Goal: Information Seeking & Learning: Find specific fact

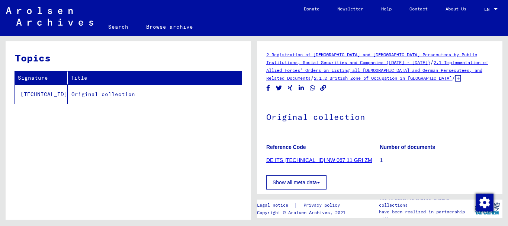
click at [115, 26] on link "Search" at bounding box center [118, 27] width 38 height 18
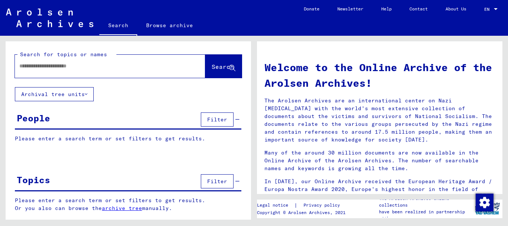
click at [30, 66] on input "text" at bounding box center [101, 66] width 164 height 8
type input "*****"
click at [205, 65] on button "Search" at bounding box center [223, 66] width 36 height 23
click at [213, 67] on span "Search" at bounding box center [223, 66] width 22 height 7
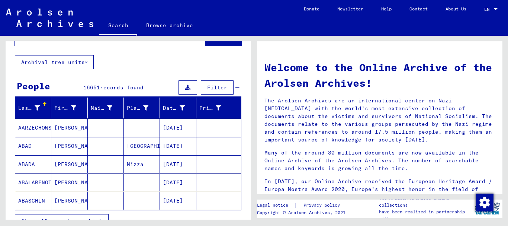
scroll to position [74, 0]
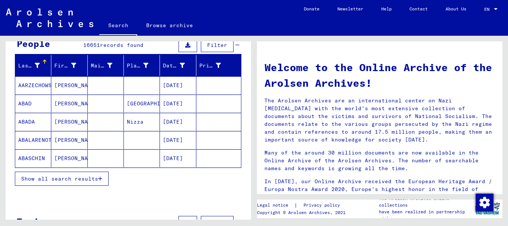
click at [72, 180] on span "Show all search results" at bounding box center [59, 178] width 77 height 7
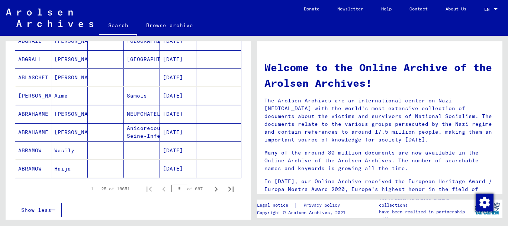
scroll to position [446, 0]
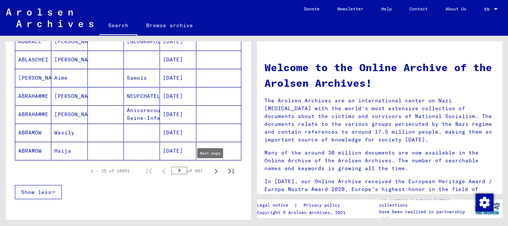
click at [211, 170] on icon "Next page" at bounding box center [216, 171] width 10 height 10
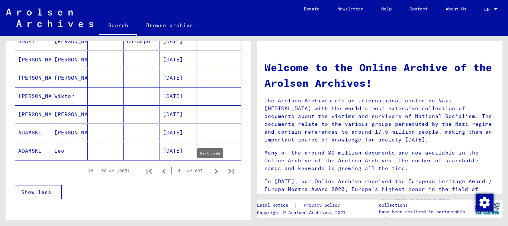
click at [212, 171] on icon "Next page" at bounding box center [216, 171] width 10 height 10
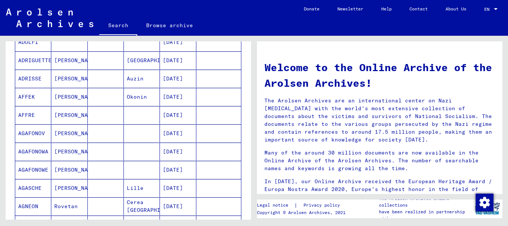
scroll to position [335, 0]
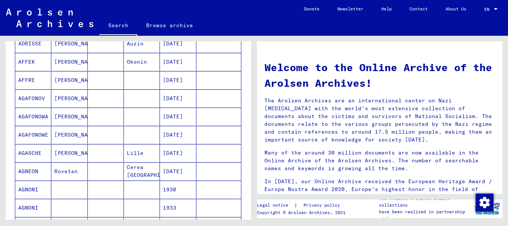
click at [32, 154] on mat-cell "AGASCHE" at bounding box center [33, 153] width 36 height 18
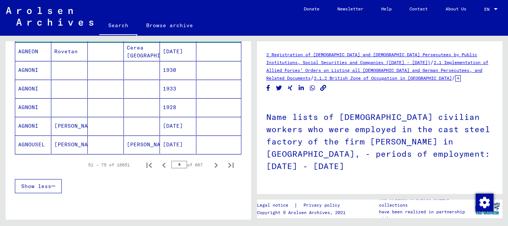
scroll to position [451, 0]
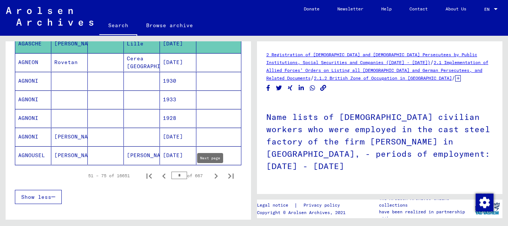
click at [215, 175] on icon "Next page" at bounding box center [216, 176] width 10 height 10
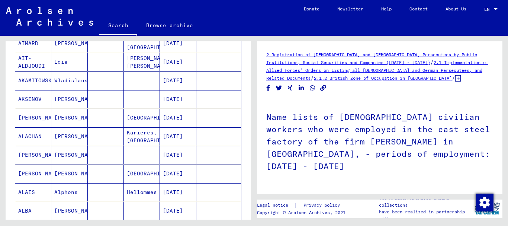
scroll to position [339, 0]
click at [28, 119] on mat-cell "[PERSON_NAME]" at bounding box center [33, 118] width 36 height 18
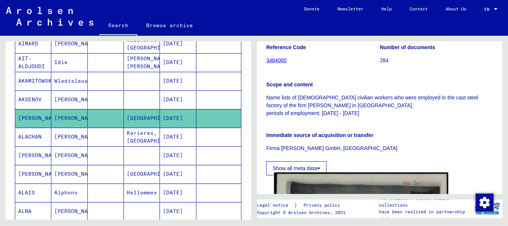
scroll to position [297, 0]
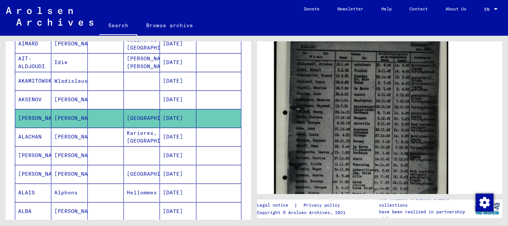
click at [328, 126] on img at bounding box center [361, 144] width 174 height 243
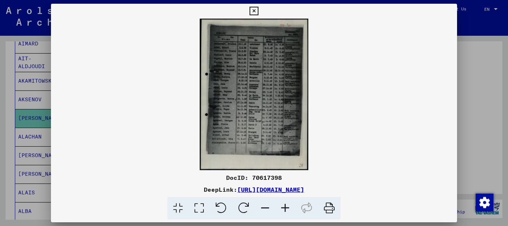
click at [200, 207] on icon at bounding box center [199, 208] width 21 height 23
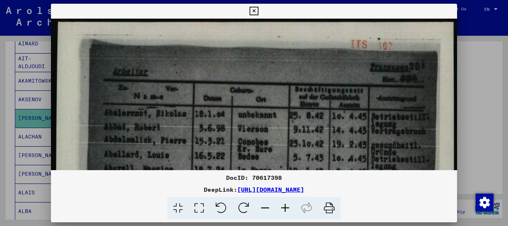
click at [200, 207] on icon at bounding box center [199, 208] width 21 height 23
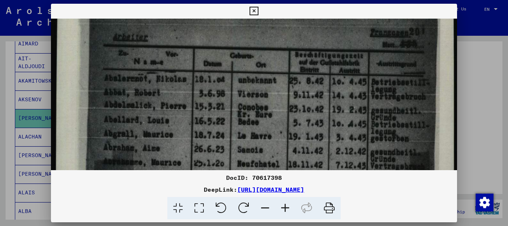
drag, startPoint x: 250, startPoint y: 114, endPoint x: 242, endPoint y: 83, distance: 31.5
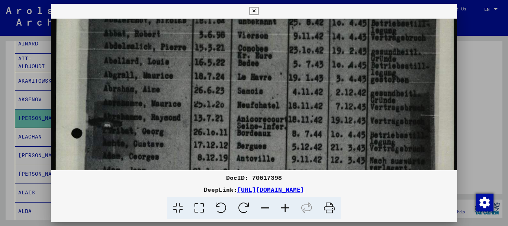
drag, startPoint x: 174, startPoint y: 129, endPoint x: 191, endPoint y: 75, distance: 57.2
click at [193, 74] on img at bounding box center [254, 209] width 406 height 568
drag, startPoint x: 218, startPoint y: 80, endPoint x: 215, endPoint y: 53, distance: 26.9
click at [218, 52] on img at bounding box center [254, 209] width 406 height 568
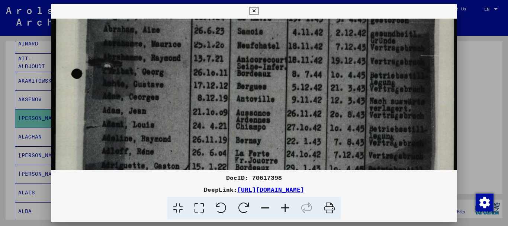
drag, startPoint x: 201, startPoint y: 114, endPoint x: 209, endPoint y: 66, distance: 48.6
click at [210, 65] on img at bounding box center [254, 150] width 406 height 568
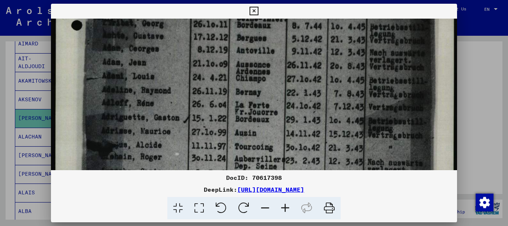
drag, startPoint x: 189, startPoint y: 88, endPoint x: 195, endPoint y: 68, distance: 20.8
click at [195, 70] on img at bounding box center [254, 101] width 406 height 568
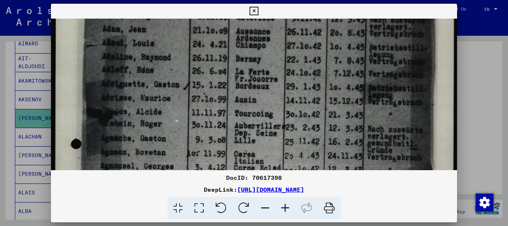
drag, startPoint x: 223, startPoint y: 98, endPoint x: 228, endPoint y: 95, distance: 6.3
click at [226, 96] on img at bounding box center [254, 68] width 406 height 568
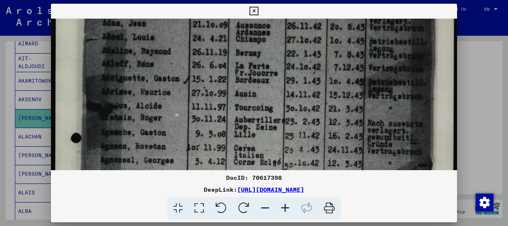
drag, startPoint x: 177, startPoint y: 112, endPoint x: 178, endPoint y: 61, distance: 50.9
click at [179, 60] on img at bounding box center [254, 62] width 406 height 568
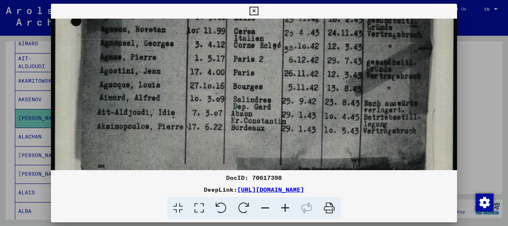
drag, startPoint x: 189, startPoint y: 60, endPoint x: 188, endPoint y: 42, distance: 17.9
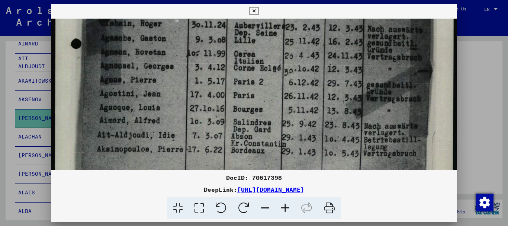
drag, startPoint x: 190, startPoint y: 102, endPoint x: 193, endPoint y: 131, distance: 28.5
drag, startPoint x: 190, startPoint y: 113, endPoint x: 190, endPoint y: 126, distance: 13.8
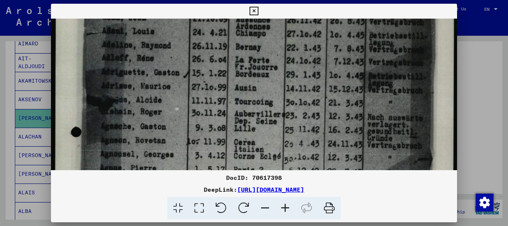
drag, startPoint x: 187, startPoint y: 107, endPoint x: 187, endPoint y: 118, distance: 10.4
click at [187, 118] on img at bounding box center [254, 56] width 406 height 568
drag, startPoint x: 187, startPoint y: 87, endPoint x: 188, endPoint y: 130, distance: 42.8
click at [187, 129] on img at bounding box center [254, 56] width 406 height 568
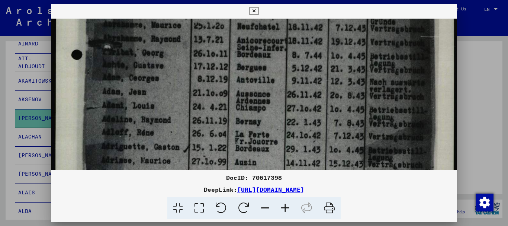
drag, startPoint x: 189, startPoint y: 121, endPoint x: 189, endPoint y: 127, distance: 5.9
click at [189, 127] on img at bounding box center [254, 131] width 406 height 568
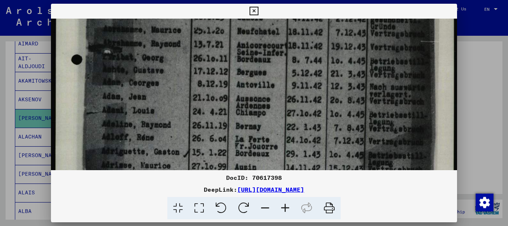
scroll to position [199, 0]
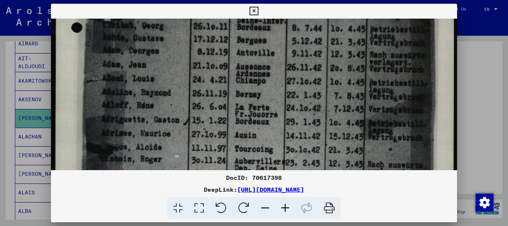
drag, startPoint x: 192, startPoint y: 90, endPoint x: 196, endPoint y: 113, distance: 23.8
click at [195, 111] on img at bounding box center [254, 104] width 406 height 568
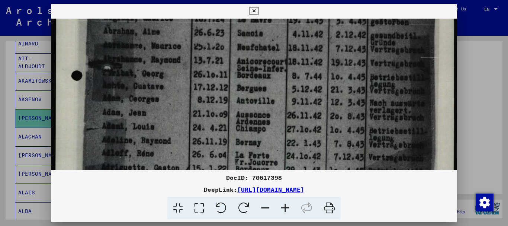
drag, startPoint x: 200, startPoint y: 71, endPoint x: 200, endPoint y: 99, distance: 27.5
click at [200, 98] on img at bounding box center [254, 152] width 406 height 568
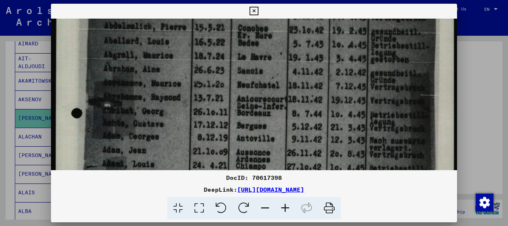
drag, startPoint x: 200, startPoint y: 70, endPoint x: 200, endPoint y: 83, distance: 13.8
click at [201, 82] on img at bounding box center [254, 189] width 406 height 568
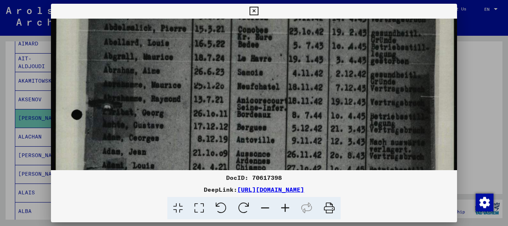
drag, startPoint x: 167, startPoint y: 99, endPoint x: 158, endPoint y: 36, distance: 62.7
click at [159, 40] on img at bounding box center [254, 191] width 406 height 568
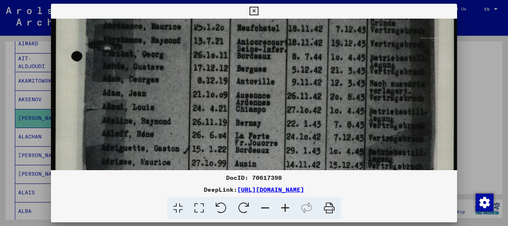
scroll to position [221, 0]
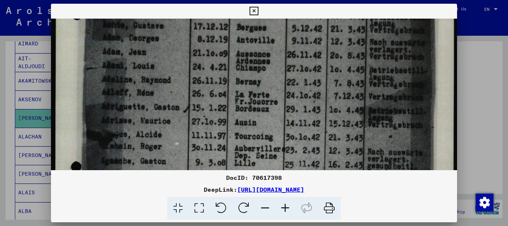
drag, startPoint x: 177, startPoint y: 112, endPoint x: 167, endPoint y: 52, distance: 60.6
click at [170, 62] on img at bounding box center [254, 90] width 406 height 568
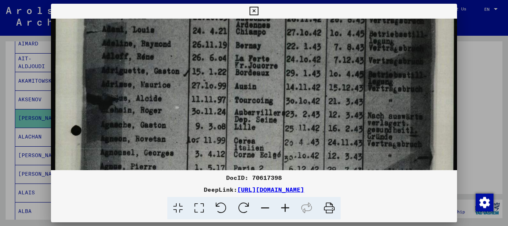
drag, startPoint x: 136, startPoint y: 106, endPoint x: 142, endPoint y: 74, distance: 32.3
click at [142, 75] on img at bounding box center [254, 55] width 406 height 568
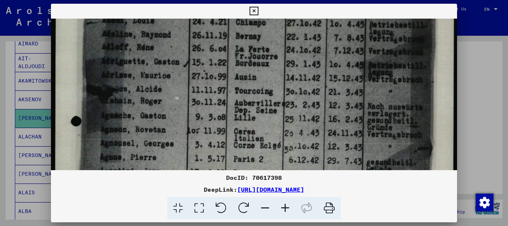
drag, startPoint x: 152, startPoint y: 110, endPoint x: 191, endPoint y: 103, distance: 40.3
click at [191, 103] on img at bounding box center [254, 46] width 406 height 568
drag, startPoint x: 164, startPoint y: 133, endPoint x: 167, endPoint y: 104, distance: 28.4
click at [167, 106] on img at bounding box center [254, 46] width 406 height 568
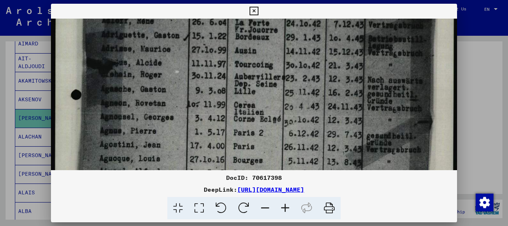
click at [159, 97] on img at bounding box center [254, 19] width 406 height 568
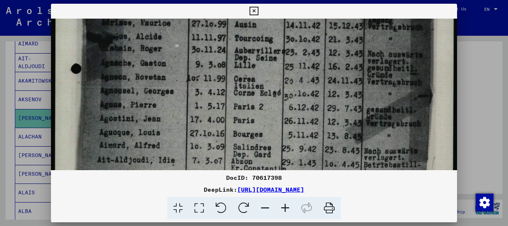
drag, startPoint x: 155, startPoint y: 104, endPoint x: 154, endPoint y: 84, distance: 20.5
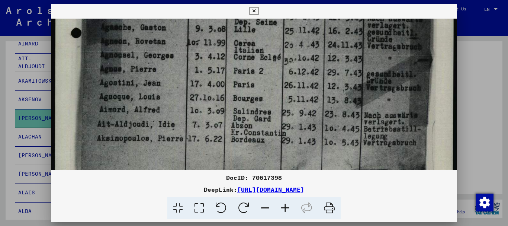
scroll to position [369, 0]
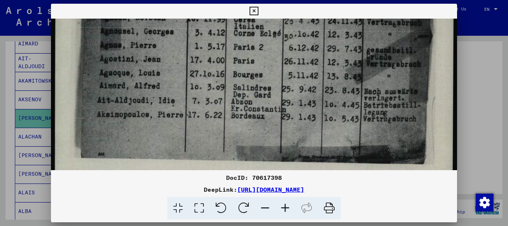
drag, startPoint x: 156, startPoint y: 118, endPoint x: 157, endPoint y: 94, distance: 23.8
click at [252, 10] on icon at bounding box center [254, 11] width 9 height 9
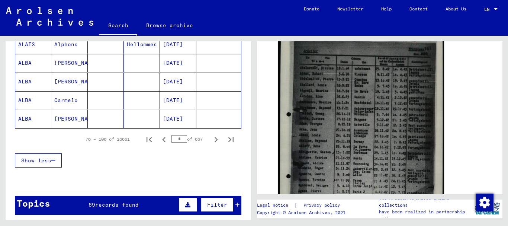
scroll to position [488, 0]
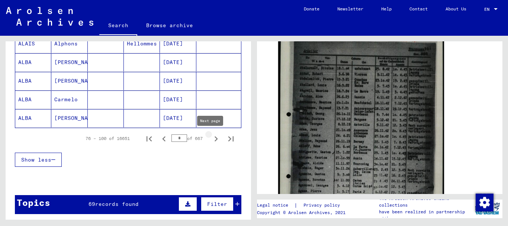
click at [211, 137] on icon "Next page" at bounding box center [216, 138] width 10 height 10
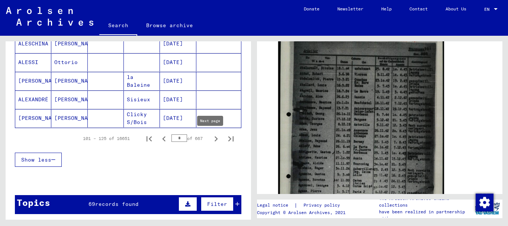
click at [211, 139] on icon "Next page" at bounding box center [216, 138] width 10 height 10
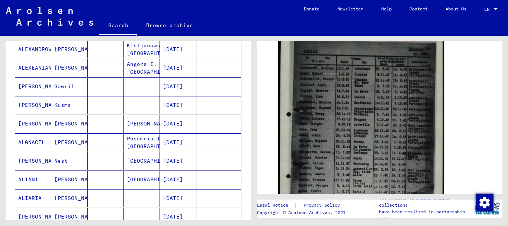
scroll to position [153, 0]
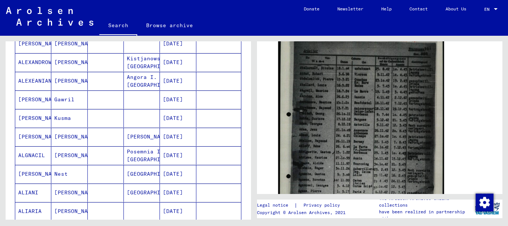
click at [27, 81] on mat-cell "ALEXEANIAN" at bounding box center [33, 81] width 36 height 18
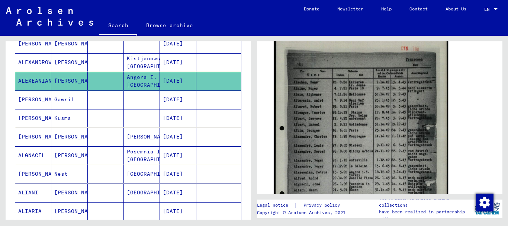
scroll to position [372, 0]
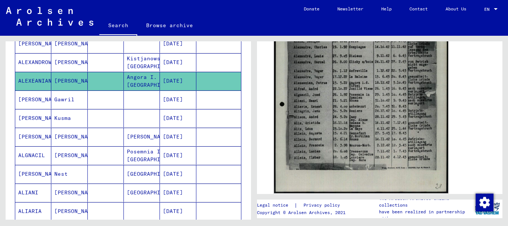
click at [319, 100] on img at bounding box center [361, 71] width 174 height 244
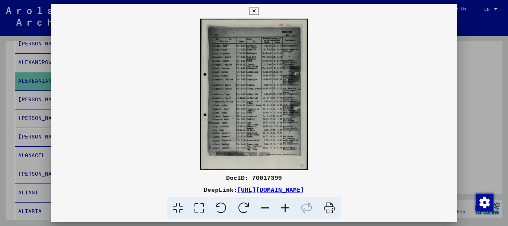
click at [198, 208] on icon at bounding box center [199, 208] width 21 height 23
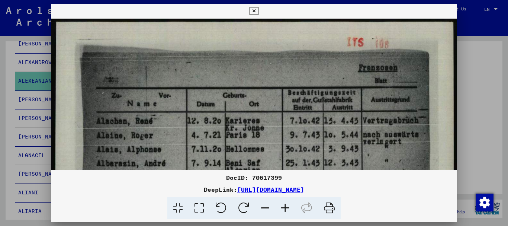
click at [198, 208] on icon at bounding box center [199, 208] width 21 height 23
drag, startPoint x: 220, startPoint y: 158, endPoint x: 222, endPoint y: 99, distance: 59.5
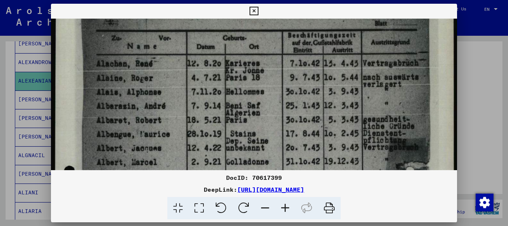
drag, startPoint x: 170, startPoint y: 90, endPoint x: 173, endPoint y: 67, distance: 22.5
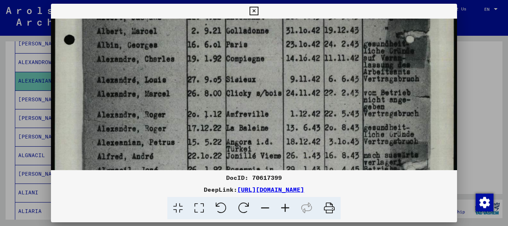
drag, startPoint x: 135, startPoint y: 143, endPoint x: 142, endPoint y: 78, distance: 65.2
click at [142, 78] on img at bounding box center [254, 114] width 406 height 569
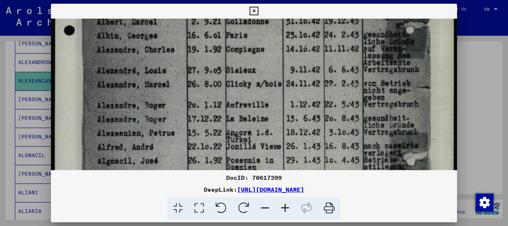
scroll to position [216, 0]
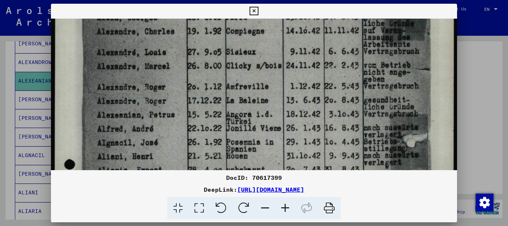
drag, startPoint x: 135, startPoint y: 99, endPoint x: 139, endPoint y: 81, distance: 18.7
click at [139, 81] on img at bounding box center [254, 87] width 406 height 569
drag, startPoint x: 138, startPoint y: 86, endPoint x: 145, endPoint y: 63, distance: 24.5
click at [145, 64] on img at bounding box center [254, 87] width 406 height 569
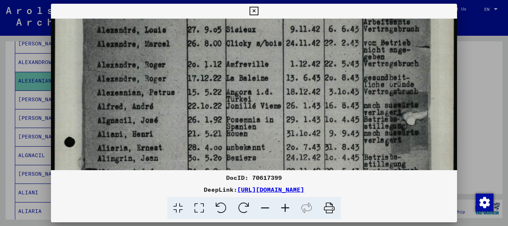
drag, startPoint x: 126, startPoint y: 110, endPoint x: 135, endPoint y: 71, distance: 40.6
click at [135, 71] on img at bounding box center [254, 65] width 406 height 569
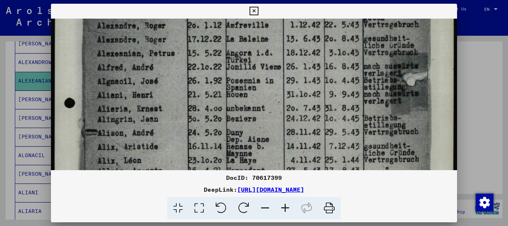
click at [251, 11] on icon at bounding box center [254, 11] width 9 height 9
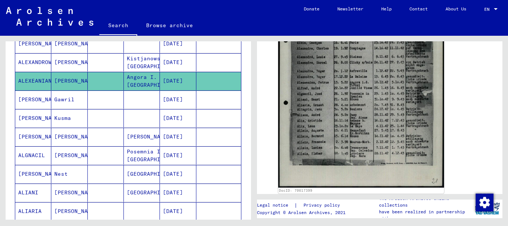
scroll to position [228, 0]
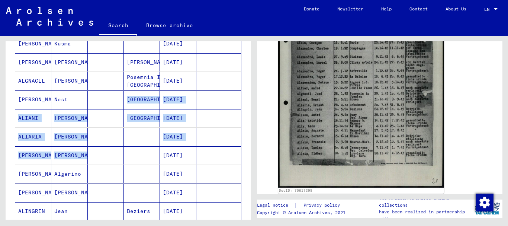
drag, startPoint x: 100, startPoint y: 148, endPoint x: 99, endPoint y: 95, distance: 53.6
click at [99, 95] on mat-table "Last Name First Name Maiden Name Place of Birth Date of Birth Prisoner # [PERSO…" at bounding box center [128, 145] width 226 height 486
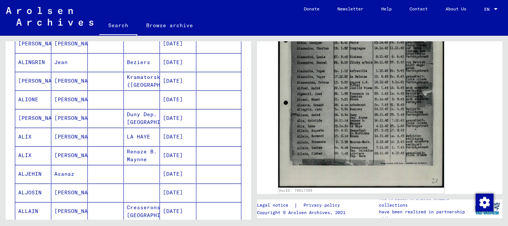
scroll to position [451, 0]
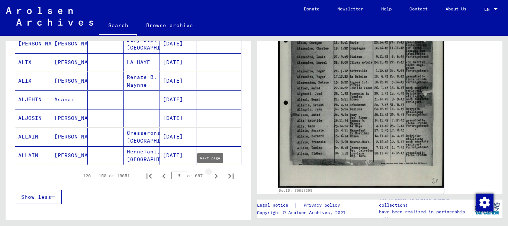
click at [211, 176] on icon "Next page" at bounding box center [216, 176] width 10 height 10
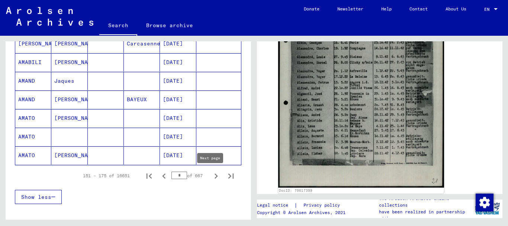
click at [211, 174] on icon "Next page" at bounding box center [216, 176] width 10 height 10
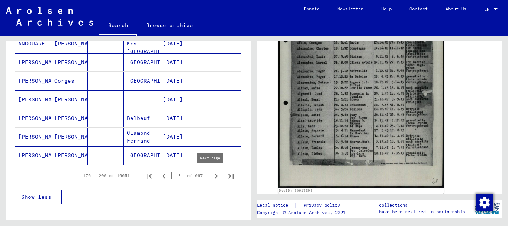
click at [215, 175] on icon "Next page" at bounding box center [216, 175] width 3 height 5
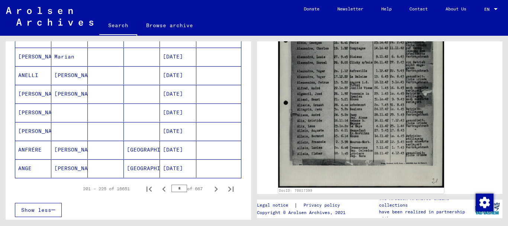
scroll to position [488, 0]
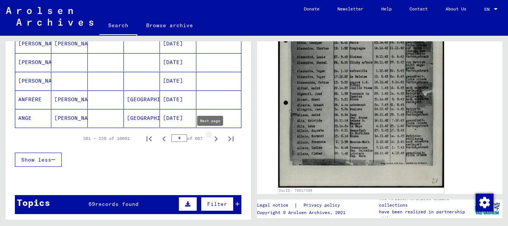
click at [211, 137] on icon "Next page" at bounding box center [216, 138] width 10 height 10
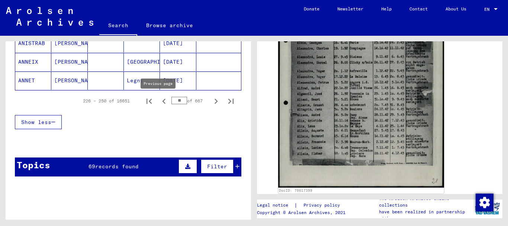
scroll to position [525, 0]
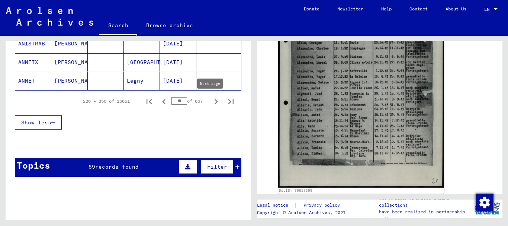
click at [212, 99] on icon "Next page" at bounding box center [216, 101] width 10 height 10
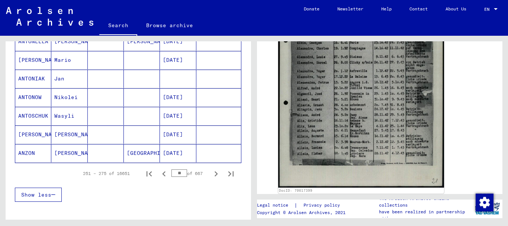
scroll to position [451, 0]
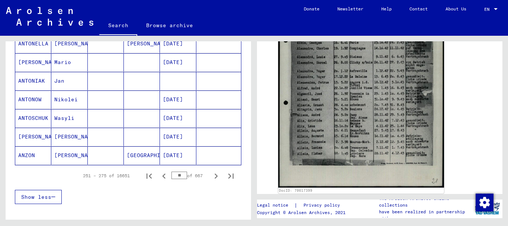
click at [28, 78] on mat-cell "ANTONIAK" at bounding box center [33, 81] width 36 height 18
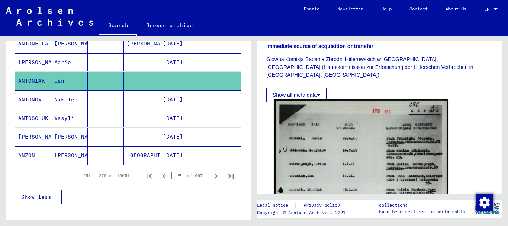
scroll to position [297, 0]
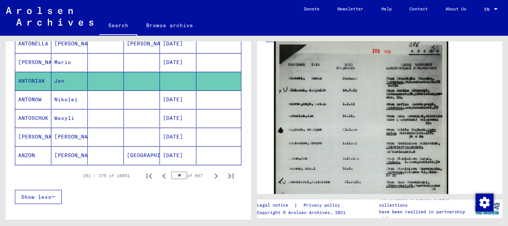
click at [303, 101] on img at bounding box center [361, 160] width 174 height 242
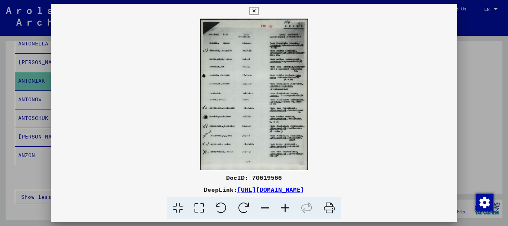
click at [199, 209] on icon at bounding box center [199, 208] width 21 height 23
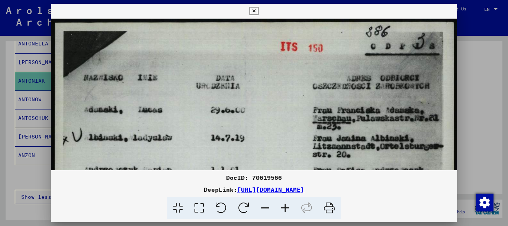
click at [199, 208] on icon at bounding box center [199, 208] width 21 height 23
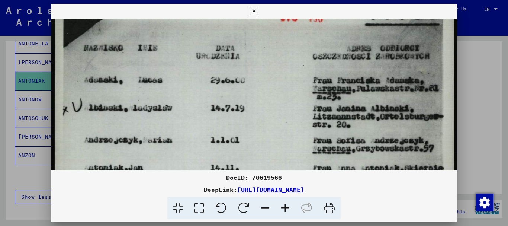
drag, startPoint x: 175, startPoint y: 119, endPoint x: 175, endPoint y: 52, distance: 66.6
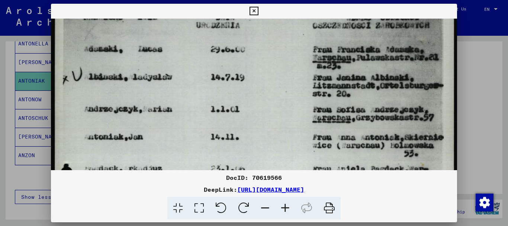
drag, startPoint x: 180, startPoint y: 119, endPoint x: 179, endPoint y: 61, distance: 58.4
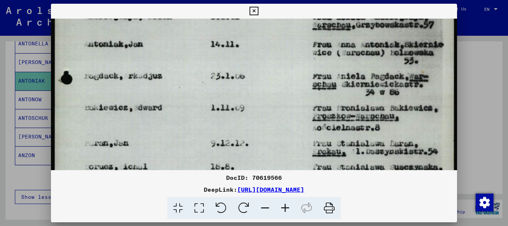
drag, startPoint x: 162, startPoint y: 118, endPoint x: 164, endPoint y: 72, distance: 45.8
click at [165, 73] on img at bounding box center [254, 147] width 406 height 564
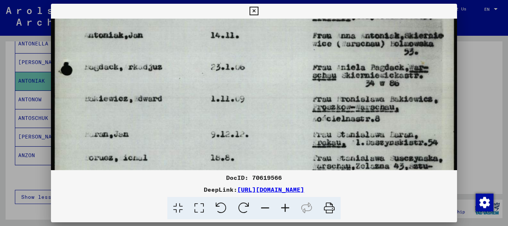
drag, startPoint x: 187, startPoint y: 118, endPoint x: 189, endPoint y: 84, distance: 34.3
click at [189, 86] on img at bounding box center [254, 138] width 406 height 564
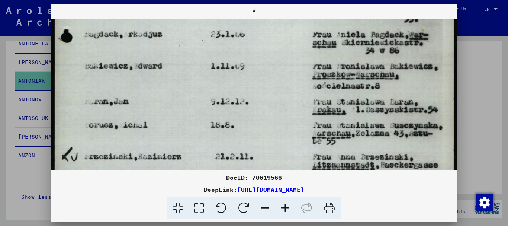
drag, startPoint x: 176, startPoint y: 114, endPoint x: 177, endPoint y: 77, distance: 37.2
click at [177, 77] on img at bounding box center [254, 106] width 406 height 564
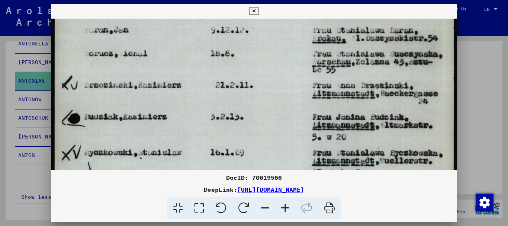
drag, startPoint x: 190, startPoint y: 98, endPoint x: 191, endPoint y: 63, distance: 35.0
click at [191, 63] on img at bounding box center [254, 34] width 406 height 564
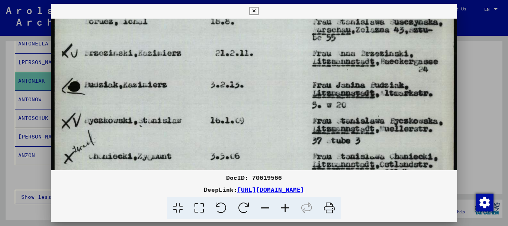
drag, startPoint x: 179, startPoint y: 79, endPoint x: 177, endPoint y: 70, distance: 8.8
click at [178, 73] on img at bounding box center [254, 2] width 406 height 564
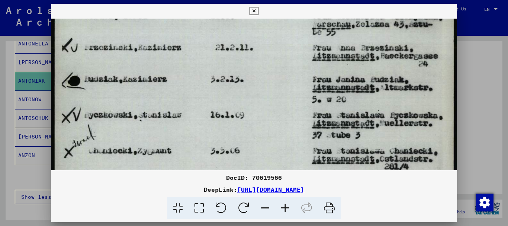
drag, startPoint x: 206, startPoint y: 91, endPoint x: 206, endPoint y: 67, distance: 24.2
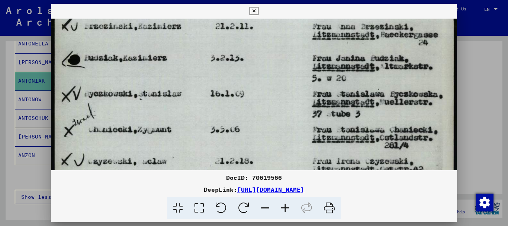
drag, startPoint x: 184, startPoint y: 106, endPoint x: 186, endPoint y: 57, distance: 49.5
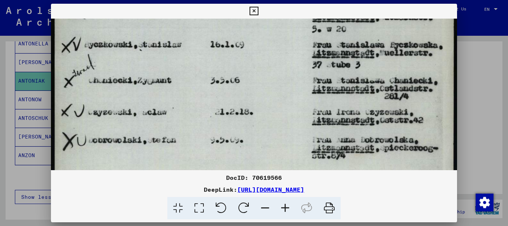
drag, startPoint x: 181, startPoint y: 82, endPoint x: 182, endPoint y: 65, distance: 17.1
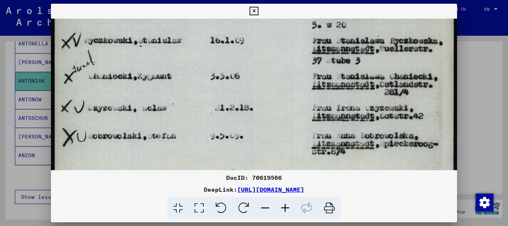
drag, startPoint x: 133, startPoint y: 65, endPoint x: 133, endPoint y: 90, distance: 24.5
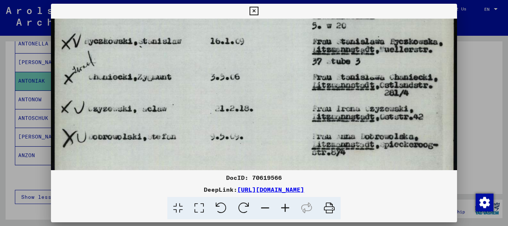
drag, startPoint x: 204, startPoint y: 78, endPoint x: 206, endPoint y: 106, distance: 28.0
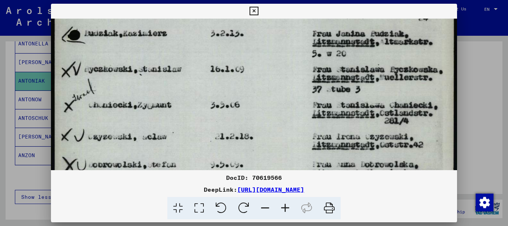
drag, startPoint x: 178, startPoint y: 60, endPoint x: 190, endPoint y: 107, distance: 48.1
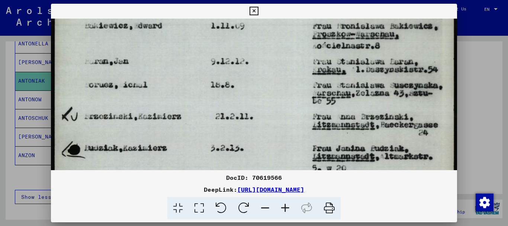
drag, startPoint x: 132, startPoint y: 95, endPoint x: 133, endPoint y: 110, distance: 14.9
click at [133, 110] on img at bounding box center [254, 66] width 406 height 564
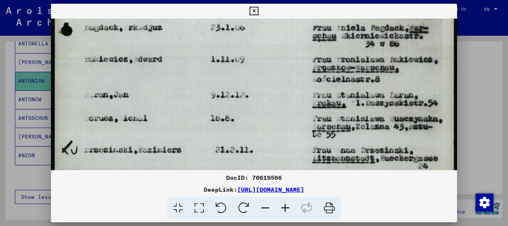
click at [141, 113] on img at bounding box center [254, 99] width 406 height 564
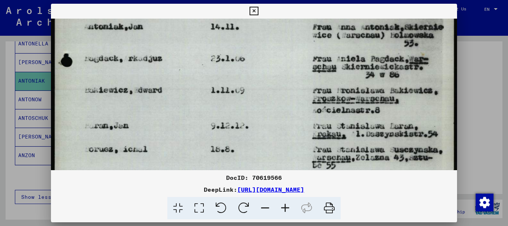
drag, startPoint x: 143, startPoint y: 83, endPoint x: 149, endPoint y: 104, distance: 21.3
click at [149, 112] on img at bounding box center [254, 130] width 406 height 564
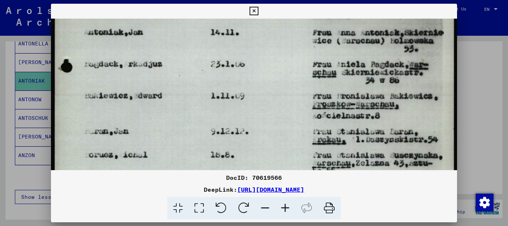
click at [153, 111] on img at bounding box center [254, 135] width 406 height 564
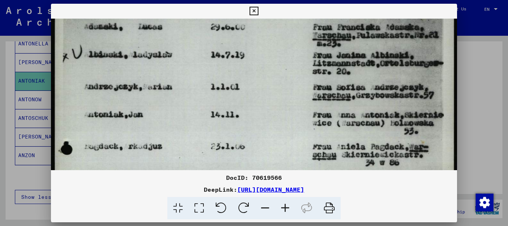
drag, startPoint x: 154, startPoint y: 70, endPoint x: 169, endPoint y: 115, distance: 47.0
click at [166, 115] on img at bounding box center [254, 218] width 406 height 564
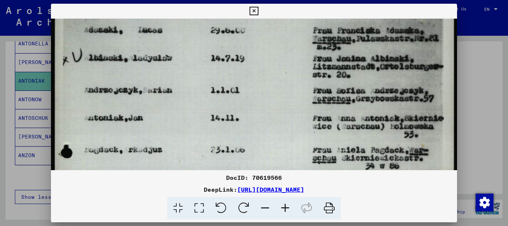
click at [186, 103] on img at bounding box center [254, 221] width 406 height 564
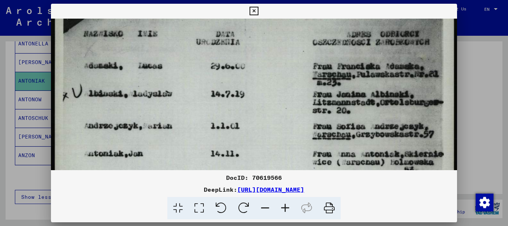
drag, startPoint x: 198, startPoint y: 101, endPoint x: 199, endPoint y: 106, distance: 5.6
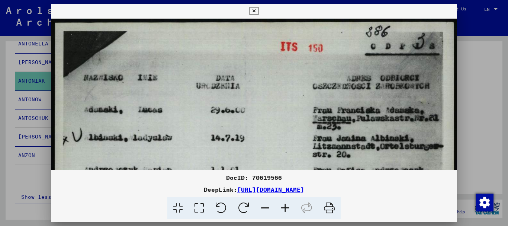
scroll to position [25, 0]
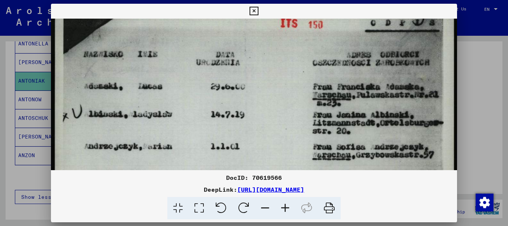
drag, startPoint x: 291, startPoint y: 83, endPoint x: 287, endPoint y: 71, distance: 12.9
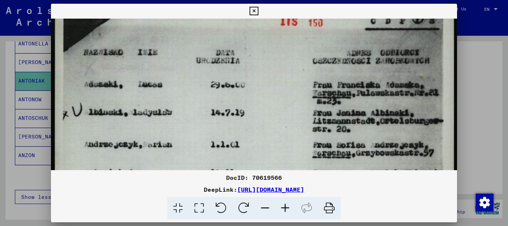
scroll to position [21, 0]
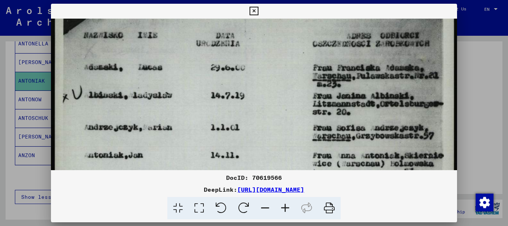
drag, startPoint x: 178, startPoint y: 95, endPoint x: 183, endPoint y: 80, distance: 16.0
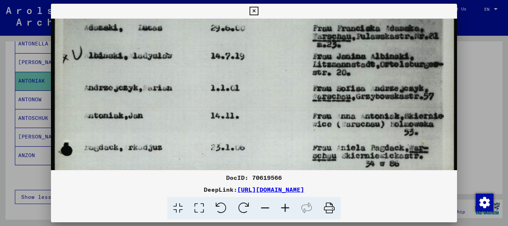
drag, startPoint x: 184, startPoint y: 95, endPoint x: 189, endPoint y: 52, distance: 43.4
click at [189, 54] on img at bounding box center [254, 219] width 406 height 564
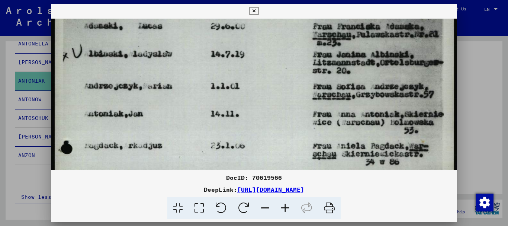
drag, startPoint x: 187, startPoint y: 69, endPoint x: 187, endPoint y: 57, distance: 12.3
click at [187, 58] on img at bounding box center [254, 217] width 406 height 564
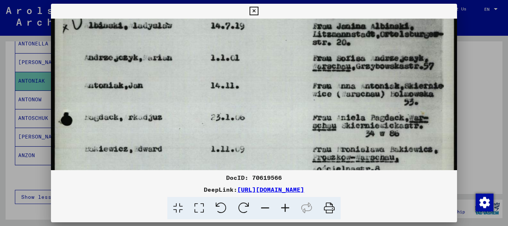
drag, startPoint x: 183, startPoint y: 87, endPoint x: 185, endPoint y: 62, distance: 24.6
click at [185, 65] on img at bounding box center [254, 189] width 406 height 564
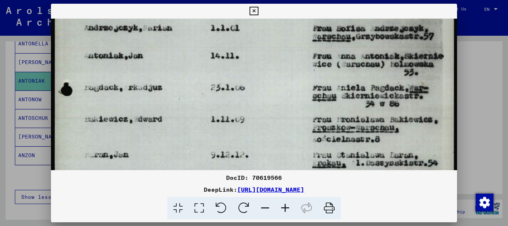
scroll to position [142, 0]
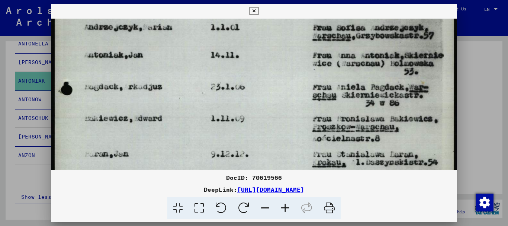
drag, startPoint x: 232, startPoint y: 75, endPoint x: 233, endPoint y: 67, distance: 8.2
click at [233, 67] on img at bounding box center [254, 158] width 406 height 564
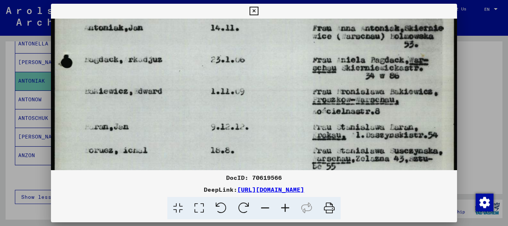
drag, startPoint x: 265, startPoint y: 88, endPoint x: 258, endPoint y: 60, distance: 28.8
click at [259, 59] on img at bounding box center [254, 131] width 406 height 564
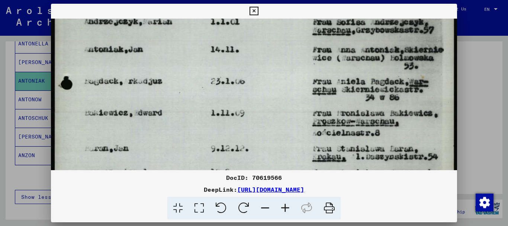
drag, startPoint x: 258, startPoint y: 66, endPoint x: 260, endPoint y: 88, distance: 21.6
click at [264, 90] on img at bounding box center [254, 153] width 406 height 564
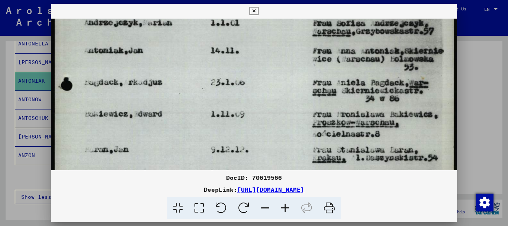
click at [253, 9] on icon at bounding box center [254, 11] width 9 height 9
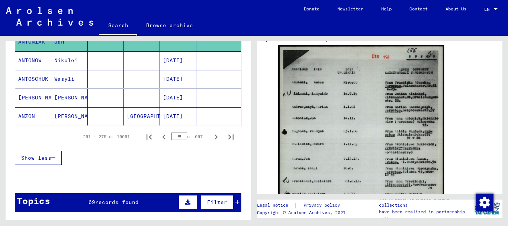
scroll to position [488, 0]
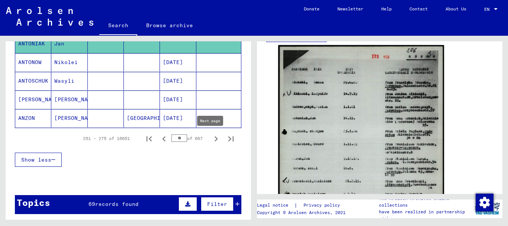
click at [211, 138] on icon "Next page" at bounding box center [216, 138] width 10 height 10
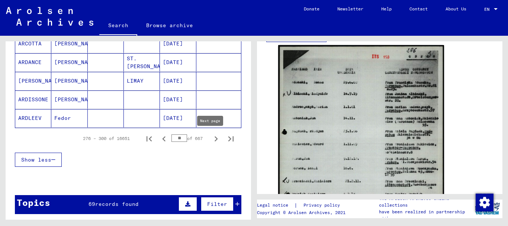
click at [211, 136] on icon "Next page" at bounding box center [216, 138] width 10 height 10
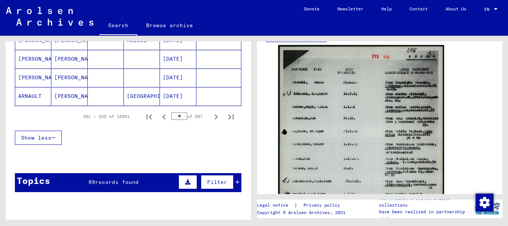
scroll to position [525, 0]
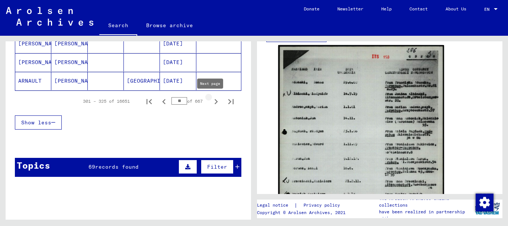
click at [212, 100] on icon "Next page" at bounding box center [216, 101] width 10 height 10
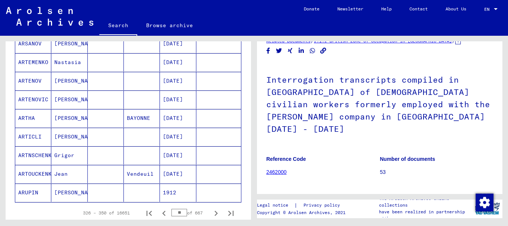
scroll to position [488, 0]
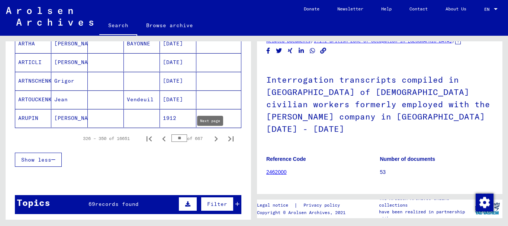
click at [211, 136] on icon "Next page" at bounding box center [216, 138] width 10 height 10
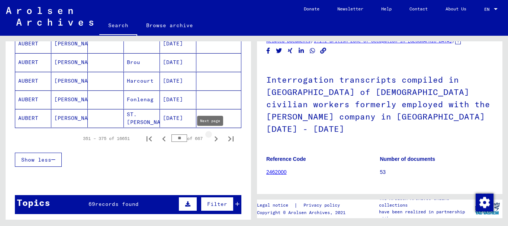
type input "**"
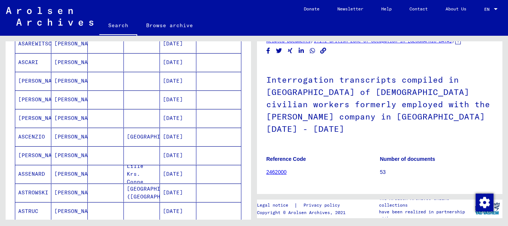
scroll to position [42, 0]
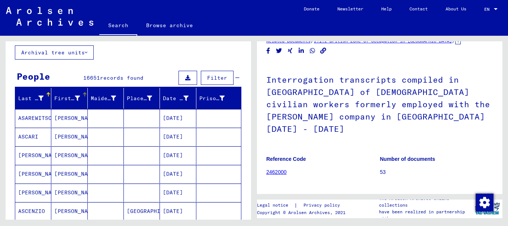
click at [75, 96] on icon at bounding box center [77, 98] width 5 height 5
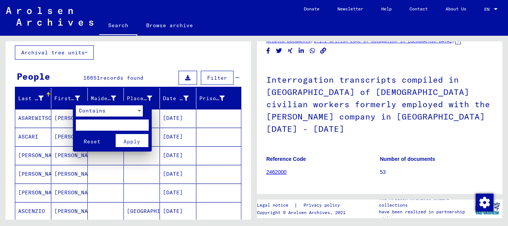
click at [86, 124] on input "text" at bounding box center [112, 124] width 73 height 11
type input "********"
click at [76, 134] on button "Reset" at bounding box center [92, 140] width 33 height 13
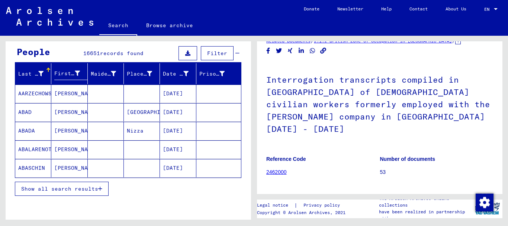
scroll to position [79, 0]
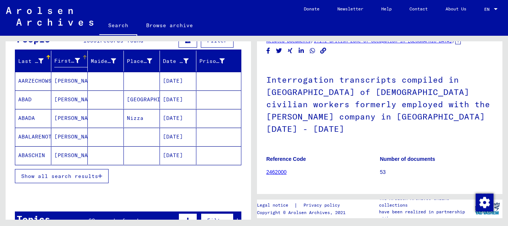
click at [75, 62] on icon at bounding box center [77, 60] width 5 height 5
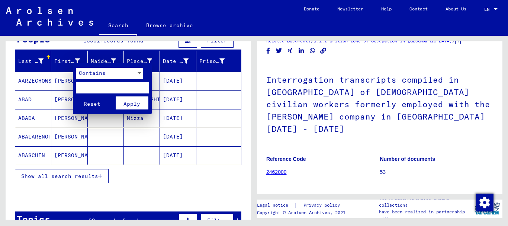
click at [94, 85] on input "text" at bounding box center [112, 87] width 73 height 11
type input "********"
click at [128, 103] on span "Apply" at bounding box center [131, 103] width 17 height 7
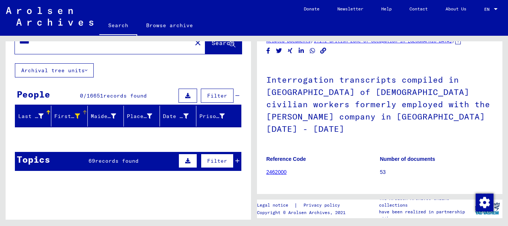
scroll to position [42, 0]
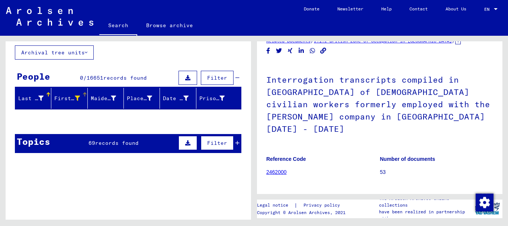
click at [71, 98] on div "First Name" at bounding box center [66, 98] width 25 height 8
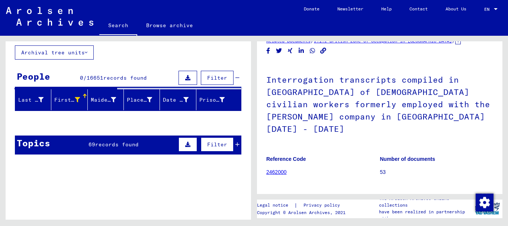
click at [75, 100] on icon at bounding box center [77, 99] width 5 height 5
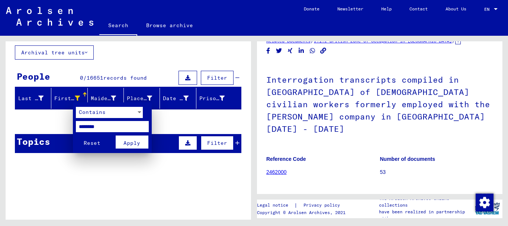
drag, startPoint x: 113, startPoint y: 127, endPoint x: 58, endPoint y: 128, distance: 54.7
click at [58, 128] on div "Contains ******** Reset Apply" at bounding box center [254, 113] width 508 height 226
type input "********"
click at [128, 145] on span "Apply" at bounding box center [131, 142] width 17 height 7
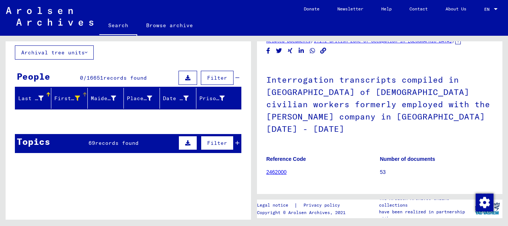
click at [75, 99] on icon at bounding box center [77, 98] width 5 height 5
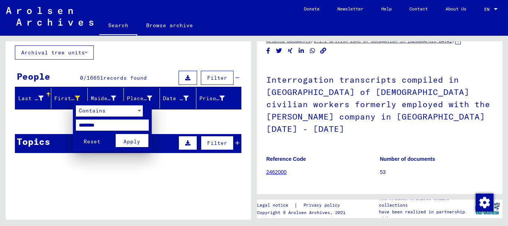
drag, startPoint x: 113, startPoint y: 129, endPoint x: 63, endPoint y: 125, distance: 50.3
click at [63, 125] on div "Contains ******** Reset Apply" at bounding box center [254, 113] width 508 height 226
type input "********"
click at [76, 134] on button "Reset" at bounding box center [92, 140] width 33 height 13
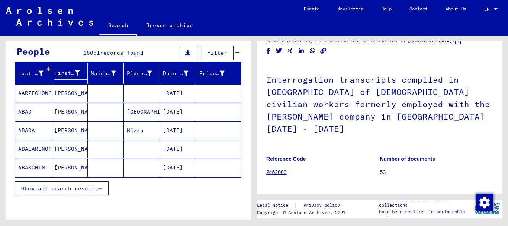
scroll to position [79, 0]
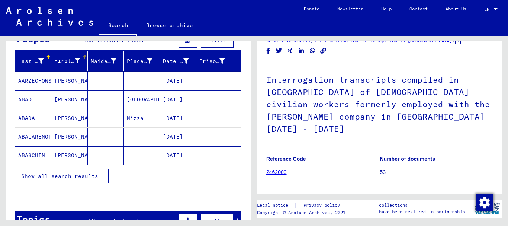
click at [76, 59] on icon at bounding box center [77, 60] width 5 height 5
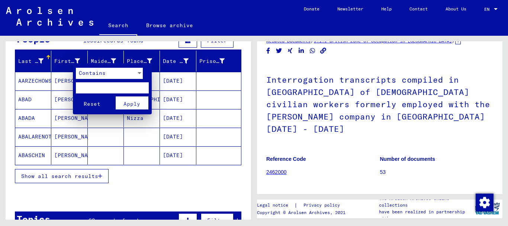
click at [89, 86] on input "text" at bounding box center [112, 87] width 73 height 11
type input "********"
click at [136, 103] on span "Apply" at bounding box center [131, 103] width 17 height 7
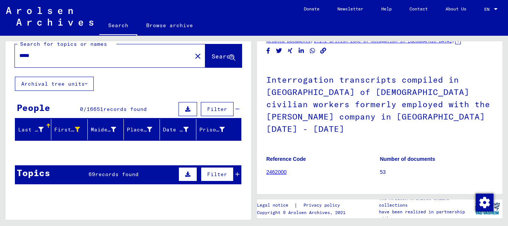
scroll to position [4, 0]
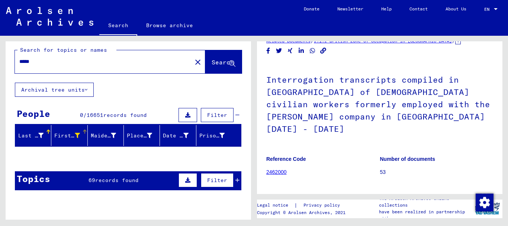
click at [74, 131] on div "First Name" at bounding box center [71, 135] width 35 height 12
click at [78, 134] on div "First Name" at bounding box center [67, 136] width 27 height 8
click at [75, 134] on icon at bounding box center [77, 135] width 5 height 5
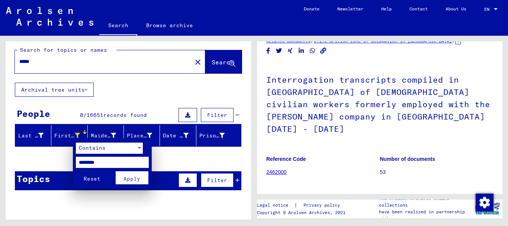
click at [97, 179] on span "Reset" at bounding box center [92, 178] width 17 height 7
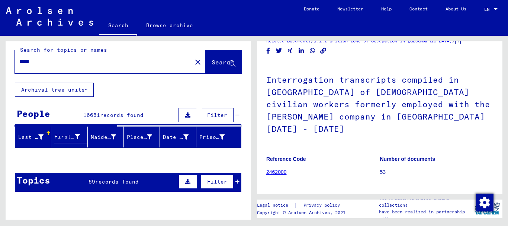
click at [41, 135] on icon at bounding box center [40, 136] width 5 height 5
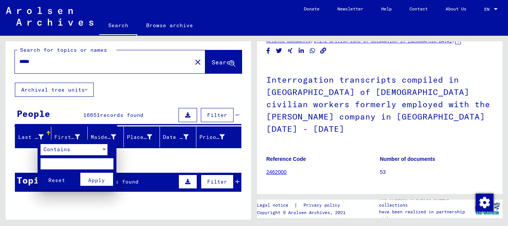
click at [49, 163] on input "text" at bounding box center [77, 163] width 73 height 11
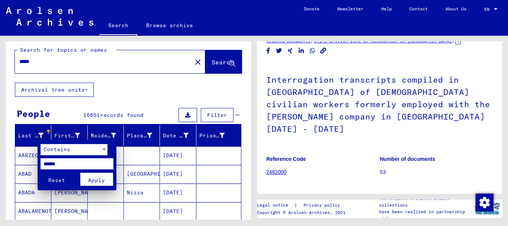
type input "******"
click at [41, 173] on button "Reset" at bounding box center [57, 179] width 33 height 13
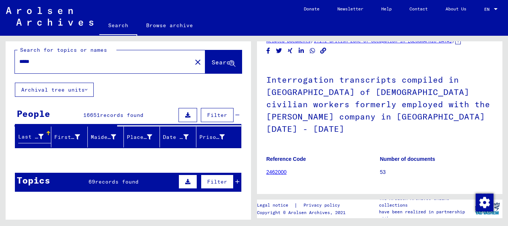
click at [41, 136] on icon at bounding box center [40, 136] width 5 height 5
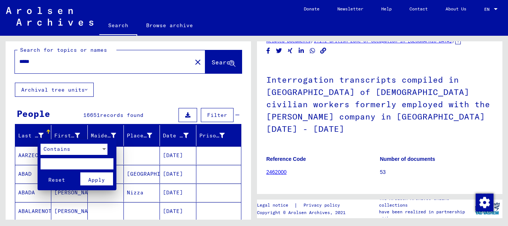
click at [50, 167] on input "text" at bounding box center [77, 163] width 73 height 11
type input "******"
click at [102, 181] on span "Apply" at bounding box center [96, 179] width 17 height 7
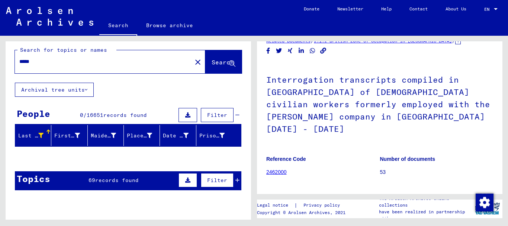
click at [32, 133] on div "Last Name" at bounding box center [30, 136] width 25 height 8
click at [38, 134] on icon at bounding box center [40, 135] width 5 height 5
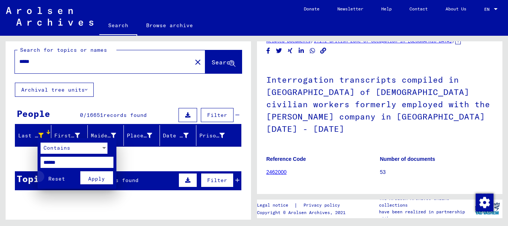
click at [63, 180] on span "Reset" at bounding box center [56, 178] width 17 height 7
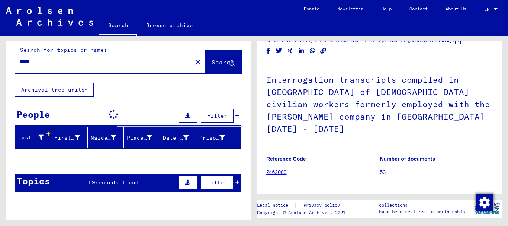
click at [106, 184] on span "records found" at bounding box center [117, 182] width 44 height 7
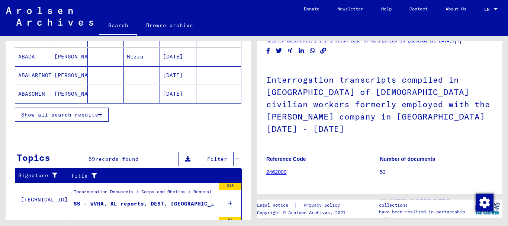
scroll to position [296, 0]
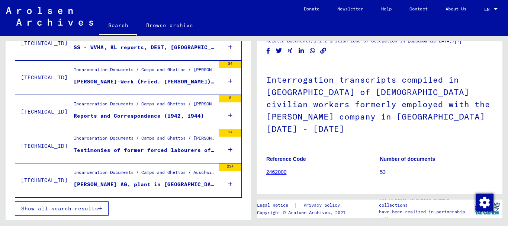
click at [227, 81] on div "84" at bounding box center [230, 77] width 22 height 33
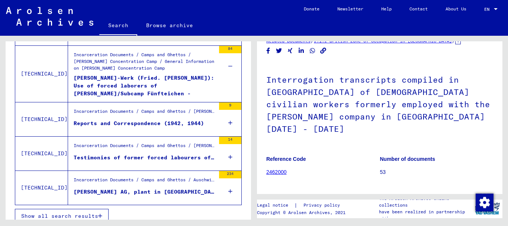
scroll to position [319, 0]
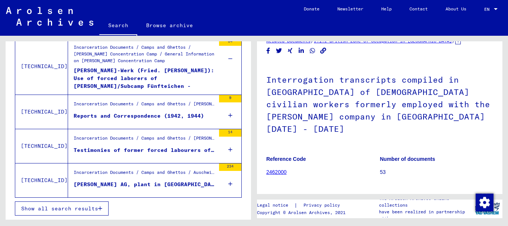
click at [228, 118] on icon at bounding box center [230, 115] width 4 height 26
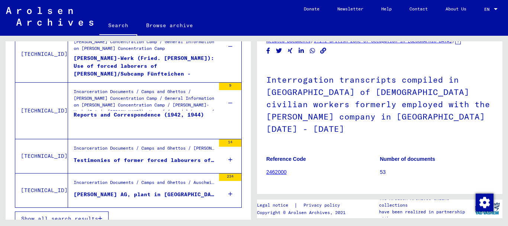
scroll to position [341, 0]
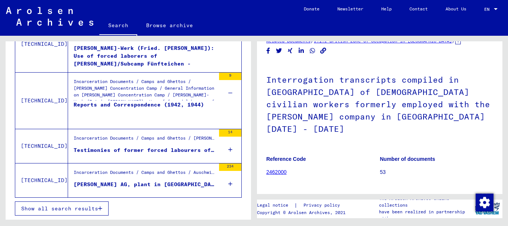
click at [228, 151] on icon at bounding box center [230, 149] width 4 height 26
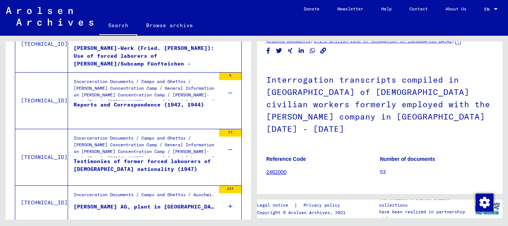
scroll to position [363, 0]
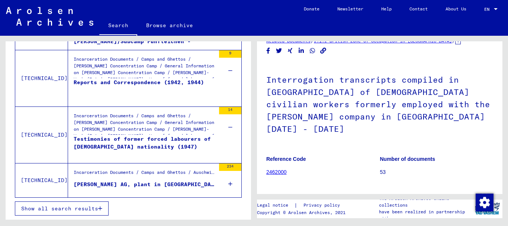
click at [104, 143] on div "Testimonies of former forced labourers of [DEMOGRAPHIC_DATA] nationality (1947)" at bounding box center [145, 146] width 142 height 22
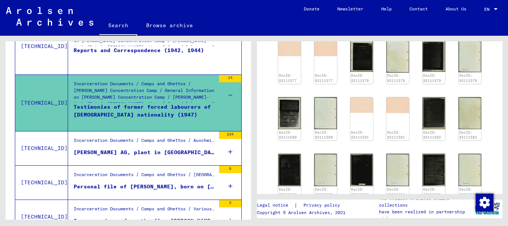
scroll to position [302, 0]
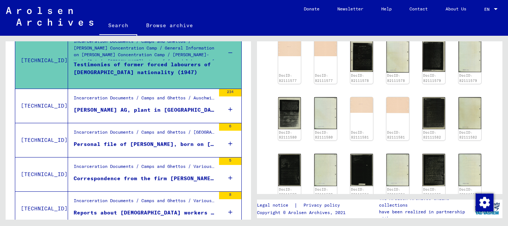
click at [149, 110] on div "[PERSON_NAME] AG, plant in [GEOGRAPHIC_DATA], production of detonators, corresp…" at bounding box center [145, 110] width 142 height 8
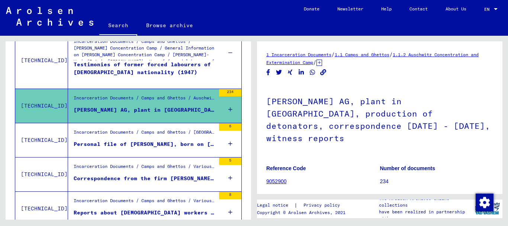
click at [228, 107] on icon at bounding box center [230, 109] width 4 height 26
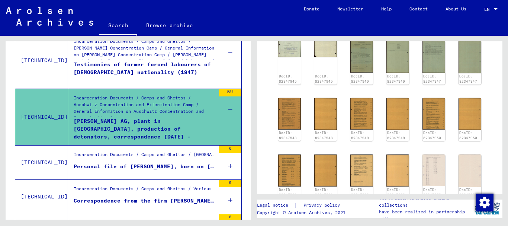
scroll to position [297, 0]
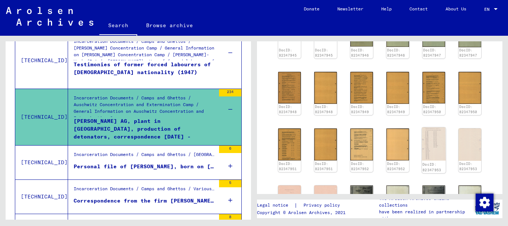
click at [425, 127] on img at bounding box center [434, 143] width 24 height 33
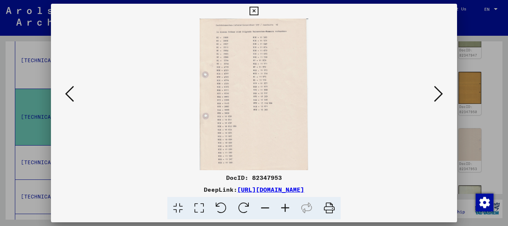
click at [199, 204] on icon at bounding box center [199, 208] width 21 height 23
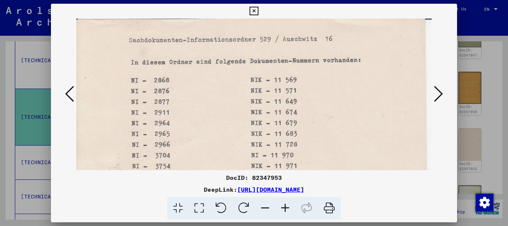
click at [199, 204] on icon at bounding box center [199, 208] width 21 height 23
click at [199, 207] on icon at bounding box center [199, 208] width 21 height 23
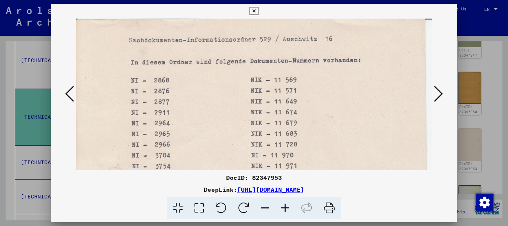
click at [199, 207] on icon at bounding box center [199, 208] width 21 height 23
drag, startPoint x: 215, startPoint y: 108, endPoint x: 221, endPoint y: 47, distance: 61.6
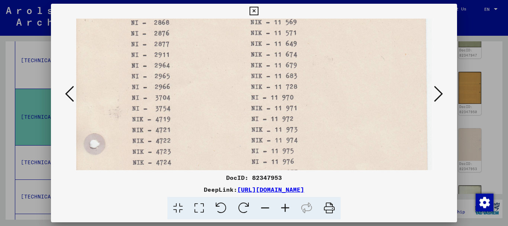
drag, startPoint x: 218, startPoint y: 104, endPoint x: 222, endPoint y: 130, distance: 26.0
click at [217, 131] on img at bounding box center [254, 208] width 356 height 494
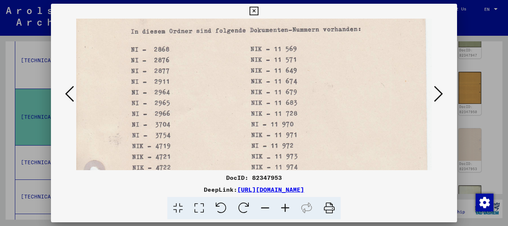
drag, startPoint x: 218, startPoint y: 108, endPoint x: 218, endPoint y: 113, distance: 4.5
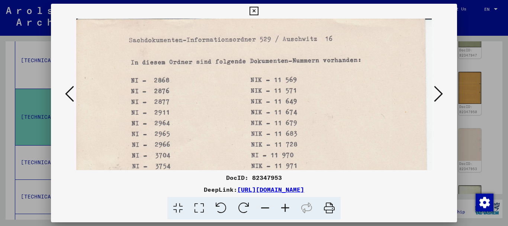
click at [437, 90] on icon at bounding box center [438, 94] width 9 height 18
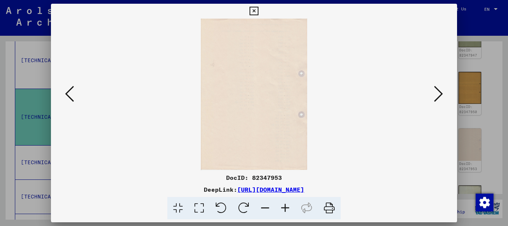
click at [437, 90] on icon at bounding box center [438, 94] width 9 height 18
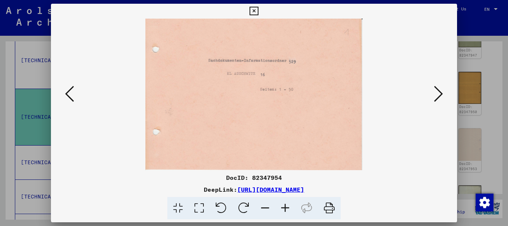
click at [437, 90] on icon at bounding box center [438, 94] width 9 height 18
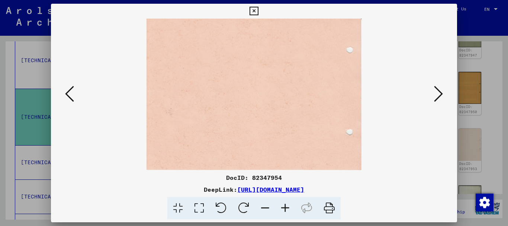
click at [437, 90] on icon at bounding box center [438, 94] width 9 height 18
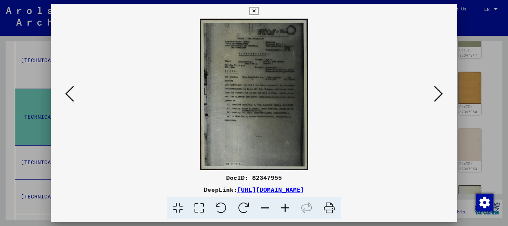
click at [198, 207] on icon at bounding box center [199, 208] width 21 height 23
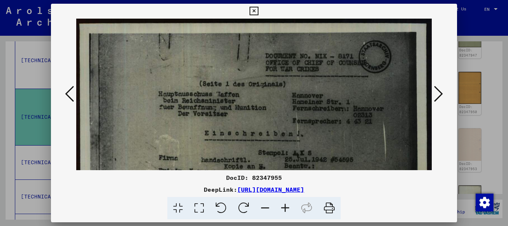
click at [198, 207] on icon at bounding box center [199, 208] width 21 height 23
drag, startPoint x: 232, startPoint y: 140, endPoint x: 196, endPoint y: 35, distance: 111.1
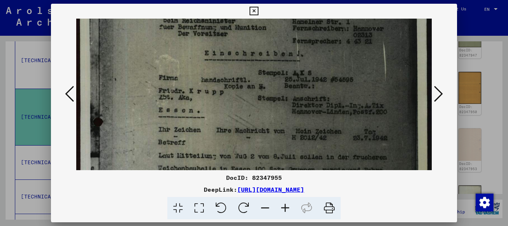
drag, startPoint x: 195, startPoint y: 135, endPoint x: 156, endPoint y: 48, distance: 95.0
click at [159, 54] on img at bounding box center [254, 187] width 356 height 497
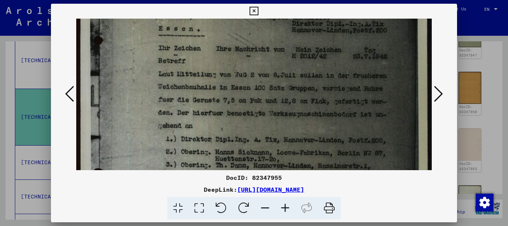
drag, startPoint x: 220, startPoint y: 104, endPoint x: 221, endPoint y: 55, distance: 49.1
click at [221, 56] on img at bounding box center [254, 105] width 356 height 497
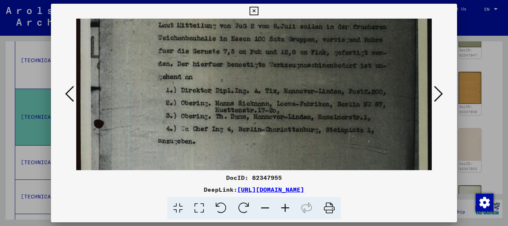
click at [254, 13] on icon at bounding box center [254, 11] width 9 height 9
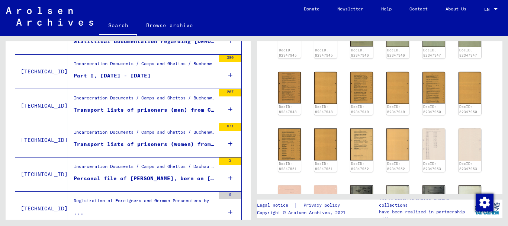
scroll to position [599, 0]
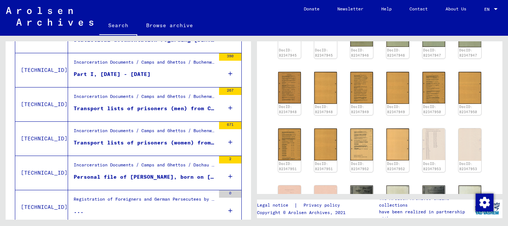
click at [228, 75] on icon at bounding box center [230, 74] width 4 height 26
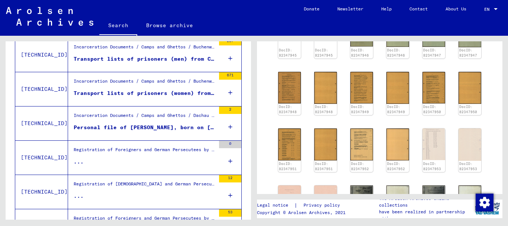
scroll to position [673, 0]
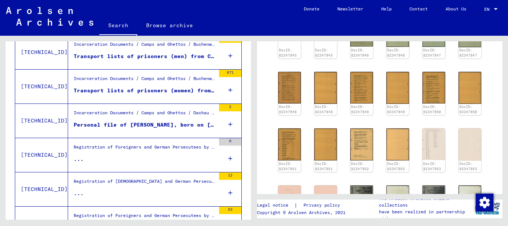
click at [228, 56] on icon at bounding box center [230, 56] width 4 height 26
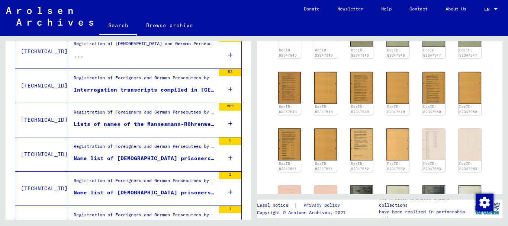
scroll to position [870, 0]
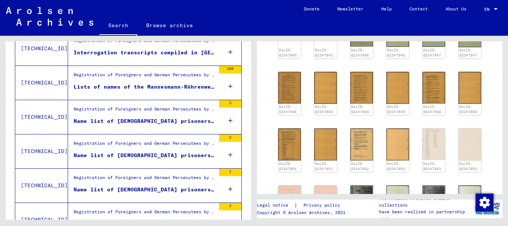
click at [228, 86] on icon at bounding box center [230, 86] width 4 height 26
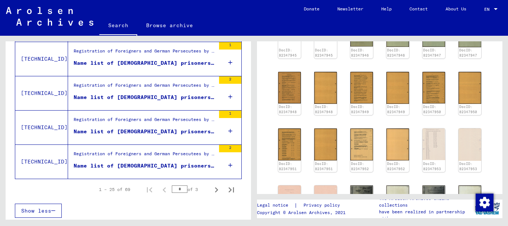
scroll to position [1021, 0]
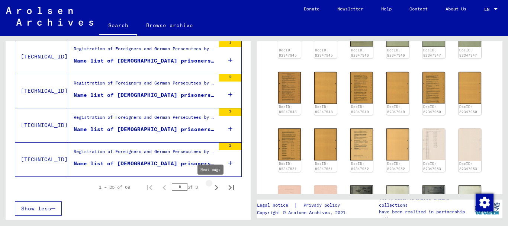
click at [211, 189] on icon "Next page" at bounding box center [216, 187] width 10 height 10
type input "*"
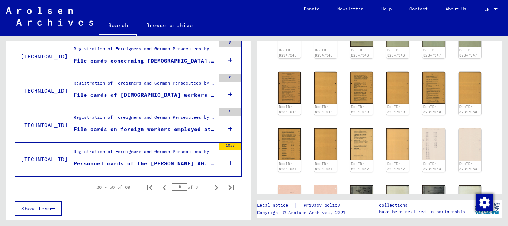
click at [228, 93] on icon at bounding box center [230, 94] width 4 height 26
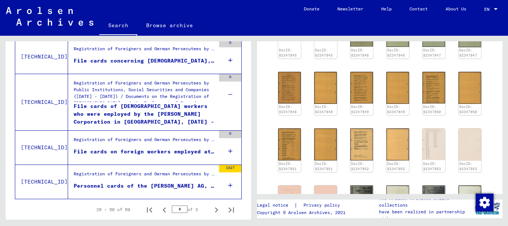
click at [108, 108] on div "File cards of [DEMOGRAPHIC_DATA] workers who were employed by the [PERSON_NAME]…" at bounding box center [145, 113] width 142 height 22
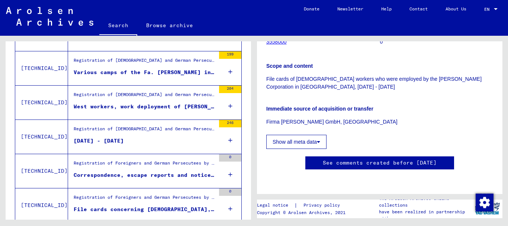
scroll to position [717, 0]
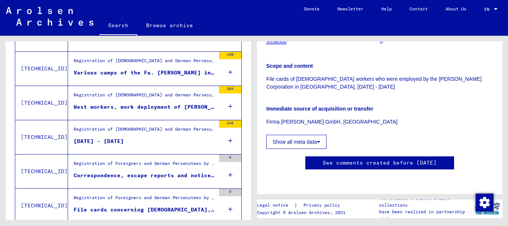
click at [228, 106] on icon at bounding box center [230, 106] width 4 height 26
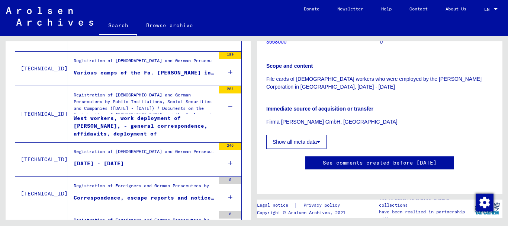
scroll to position [679, 0]
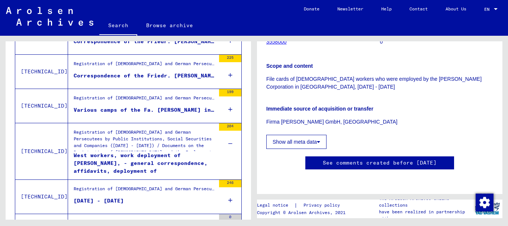
click at [228, 109] on icon at bounding box center [230, 109] width 4 height 26
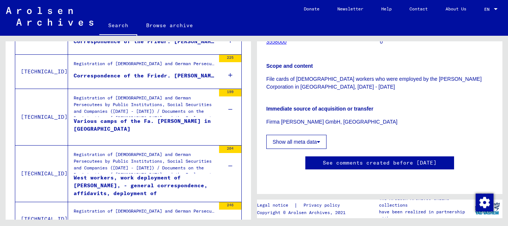
click at [152, 120] on div "Various camps of the Fa. [PERSON_NAME] in [GEOGRAPHIC_DATA]" at bounding box center [145, 128] width 142 height 22
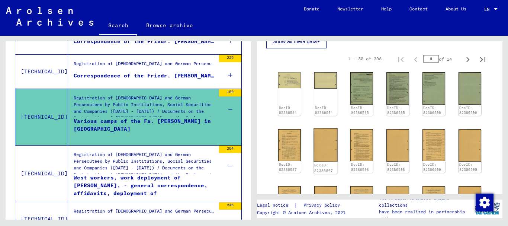
scroll to position [260, 0]
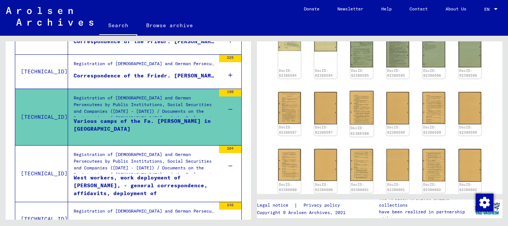
click at [354, 97] on img at bounding box center [362, 107] width 24 height 33
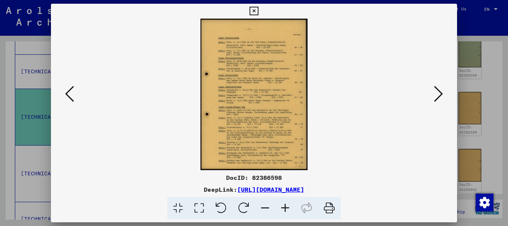
click at [199, 209] on icon at bounding box center [199, 208] width 21 height 23
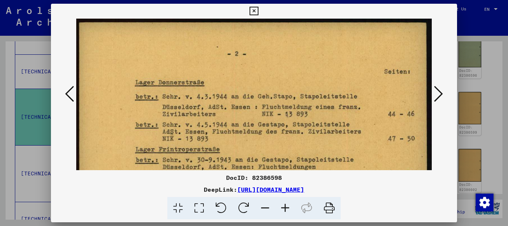
click at [199, 209] on icon at bounding box center [199, 208] width 21 height 23
click at [199, 210] on icon at bounding box center [199, 208] width 21 height 23
drag, startPoint x: 200, startPoint y: 130, endPoint x: 197, endPoint y: 64, distance: 65.9
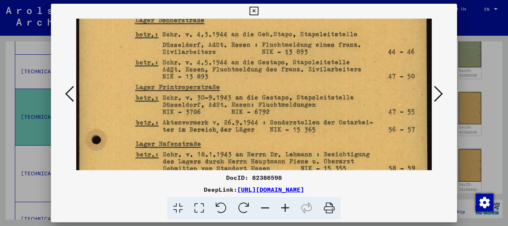
drag, startPoint x: 252, startPoint y: 130, endPoint x: 252, endPoint y: 86, distance: 44.6
click at [253, 89] on img at bounding box center [254, 207] width 356 height 502
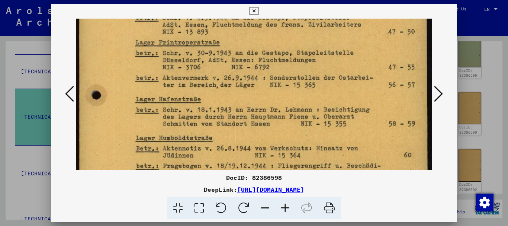
drag, startPoint x: 196, startPoint y: 123, endPoint x: 198, endPoint y: 54, distance: 69.2
click at [198, 63] on img at bounding box center [254, 163] width 356 height 502
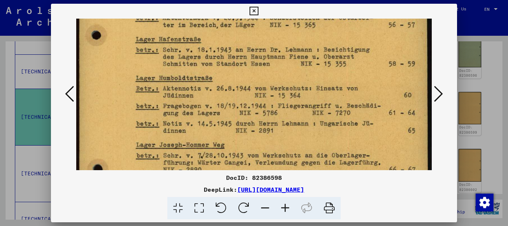
click at [437, 94] on icon at bounding box center [438, 94] width 9 height 18
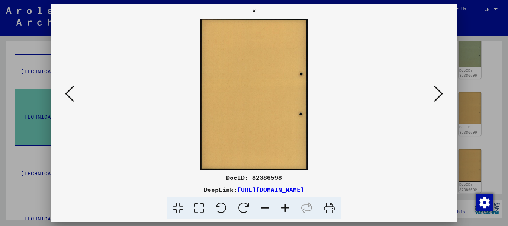
click at [437, 94] on icon at bounding box center [438, 94] width 9 height 18
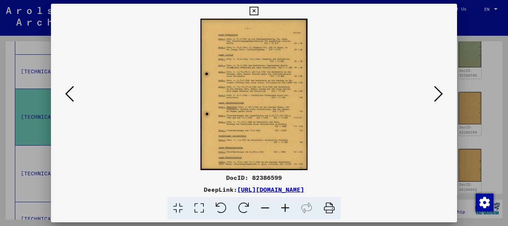
click at [203, 206] on icon at bounding box center [199, 208] width 21 height 23
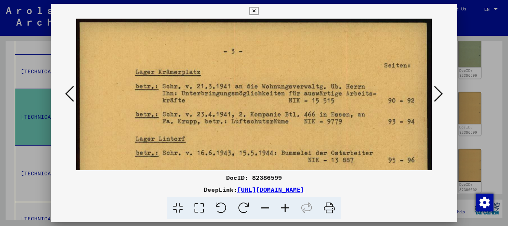
click at [202, 206] on icon at bounding box center [199, 208] width 21 height 23
click at [201, 207] on icon at bounding box center [199, 208] width 21 height 23
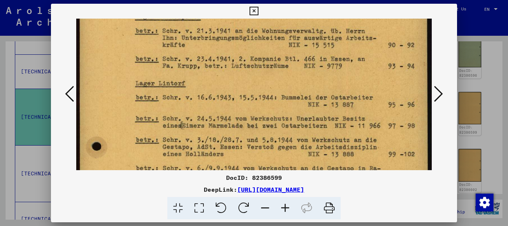
drag, startPoint x: 202, startPoint y: 116, endPoint x: 209, endPoint y: 36, distance: 79.5
click at [209, 44] on img at bounding box center [254, 214] width 356 height 502
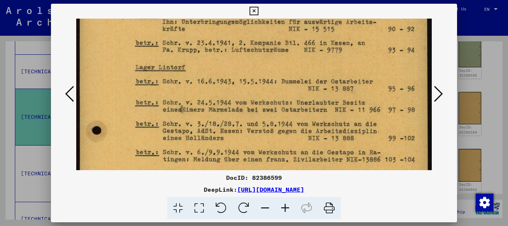
drag, startPoint x: 207, startPoint y: 146, endPoint x: 209, endPoint y: 5, distance: 140.6
click at [209, 34] on img at bounding box center [254, 198] width 356 height 502
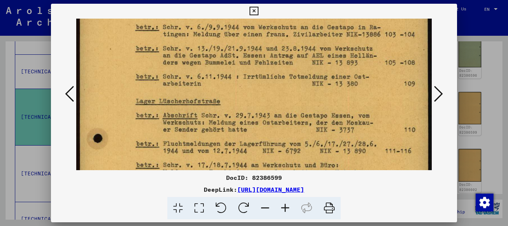
drag, startPoint x: 197, startPoint y: 78, endPoint x: 202, endPoint y: 35, distance: 43.0
click at [200, 51] on img at bounding box center [254, 73] width 356 height 502
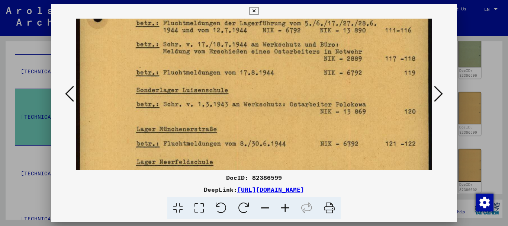
drag, startPoint x: 264, startPoint y: 106, endPoint x: 265, endPoint y: 43, distance: 63.2
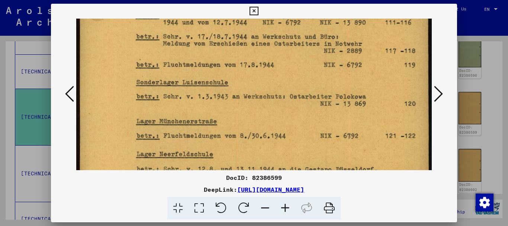
drag, startPoint x: 268, startPoint y: 116, endPoint x: 270, endPoint y: 42, distance: 73.7
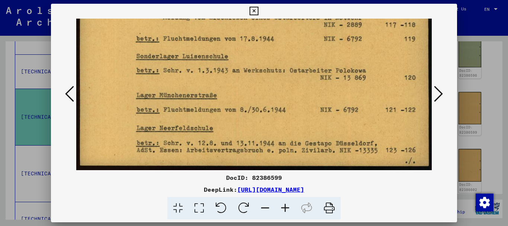
click at [253, 10] on icon at bounding box center [254, 11] width 9 height 9
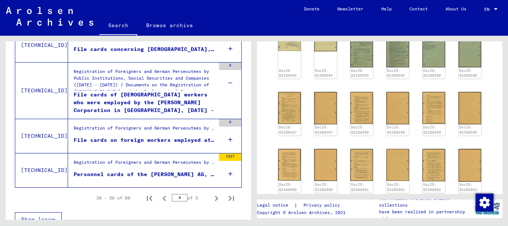
scroll to position [932, 0]
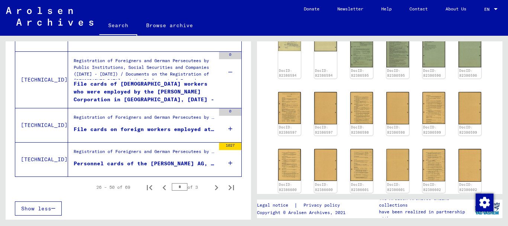
click at [228, 162] on icon at bounding box center [230, 163] width 4 height 26
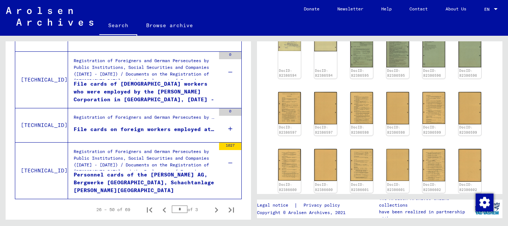
click at [106, 180] on div "Personnel cards of the [PERSON_NAME] AG, Bergwerke [GEOGRAPHIC_DATA], Schachtan…" at bounding box center [145, 182] width 142 height 22
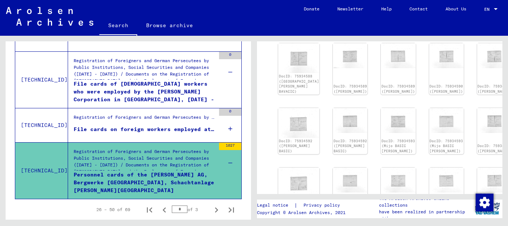
scroll to position [223, 0]
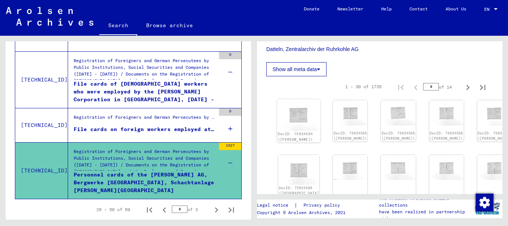
click at [290, 101] on img at bounding box center [299, 115] width 44 height 32
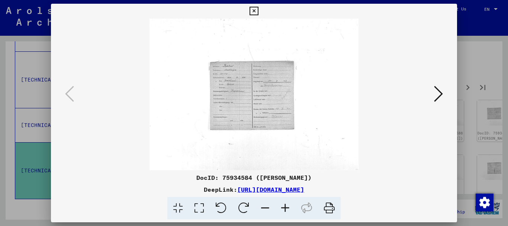
click at [200, 205] on icon at bounding box center [199, 208] width 21 height 23
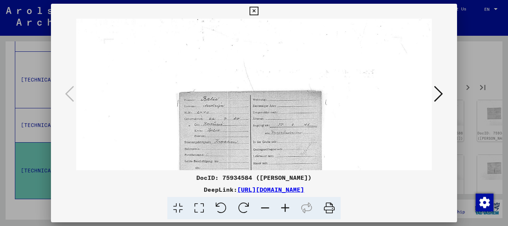
click at [199, 205] on icon at bounding box center [199, 208] width 21 height 23
click at [438, 92] on icon at bounding box center [438, 94] width 9 height 18
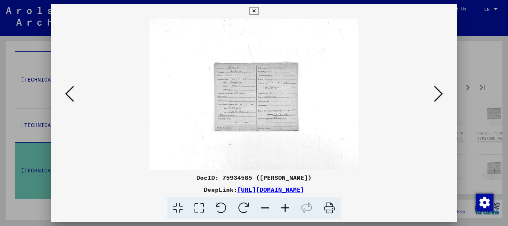
click at [438, 92] on icon at bounding box center [438, 94] width 9 height 18
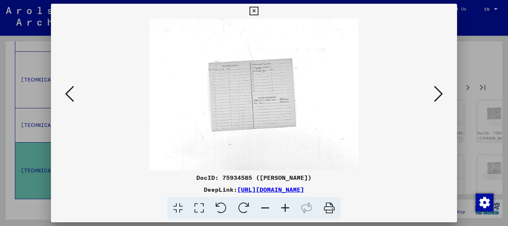
click at [438, 92] on icon at bounding box center [438, 94] width 9 height 18
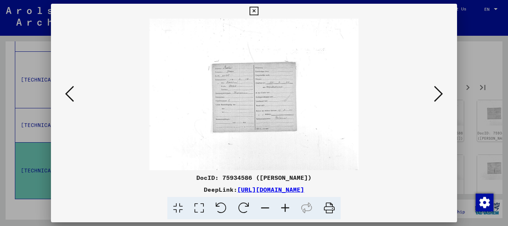
click at [438, 92] on icon at bounding box center [438, 94] width 9 height 18
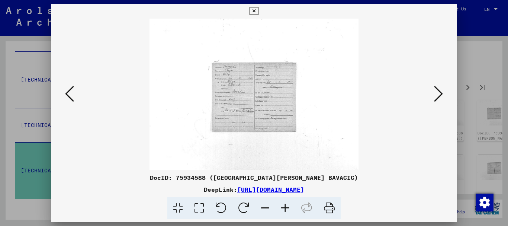
click at [438, 92] on icon at bounding box center [438, 94] width 9 height 18
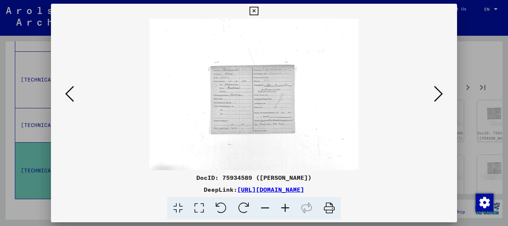
click at [438, 92] on icon at bounding box center [438, 94] width 9 height 18
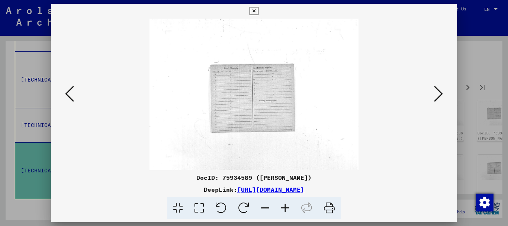
click at [438, 92] on icon at bounding box center [438, 94] width 9 height 18
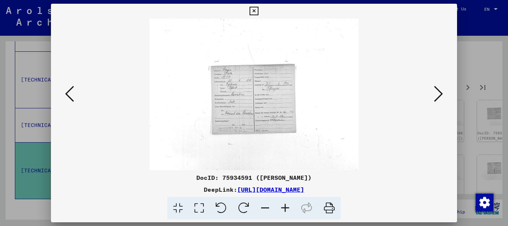
click at [438, 92] on icon at bounding box center [438, 94] width 9 height 18
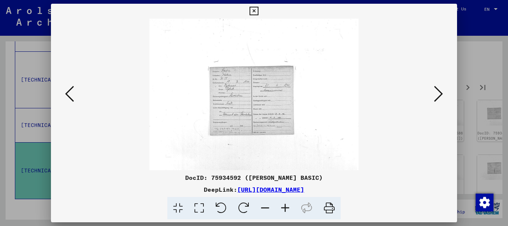
click at [438, 92] on icon at bounding box center [438, 94] width 9 height 18
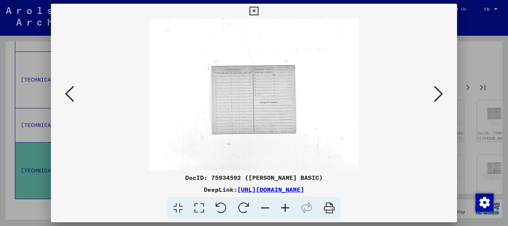
click at [438, 92] on icon at bounding box center [438, 94] width 9 height 18
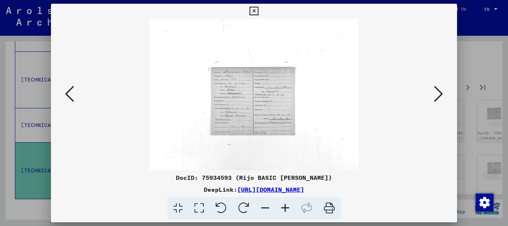
click at [438, 92] on icon at bounding box center [438, 94] width 9 height 18
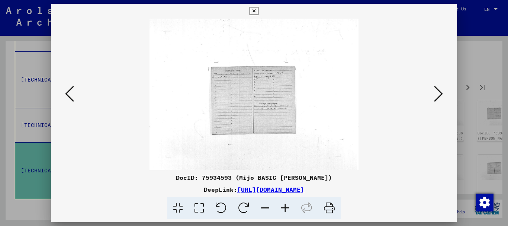
click at [438, 92] on icon at bounding box center [438, 94] width 9 height 18
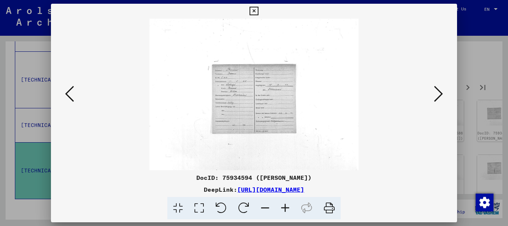
click at [438, 92] on icon at bounding box center [438, 94] width 9 height 18
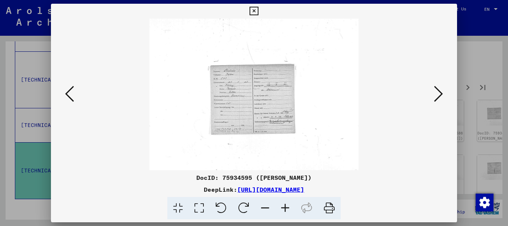
click at [438, 92] on icon at bounding box center [438, 94] width 9 height 18
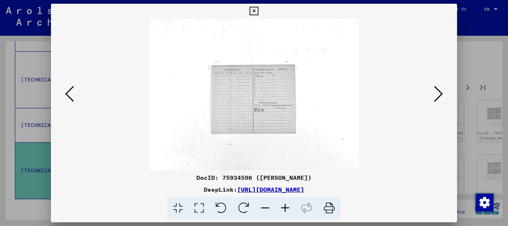
click at [438, 92] on icon at bounding box center [438, 94] width 9 height 18
click at [439, 92] on icon at bounding box center [438, 94] width 9 height 18
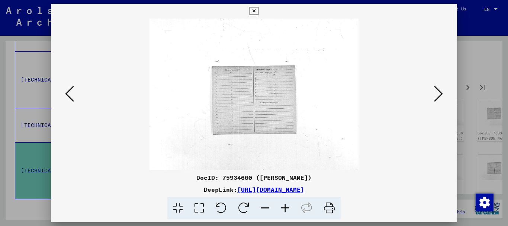
click at [439, 92] on icon at bounding box center [438, 94] width 9 height 18
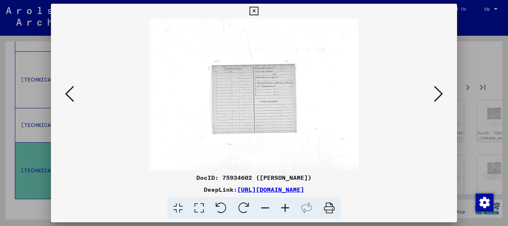
click at [439, 92] on icon at bounding box center [438, 94] width 9 height 18
click at [252, 6] on button at bounding box center [253, 11] width 13 height 15
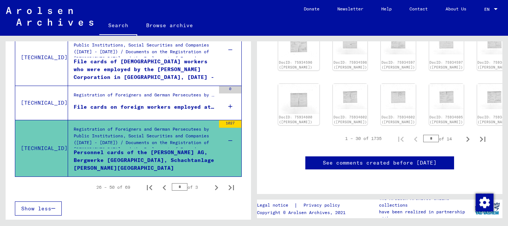
scroll to position [483, 0]
click at [465, 134] on icon "Next page" at bounding box center [468, 139] width 10 height 10
type input "*"
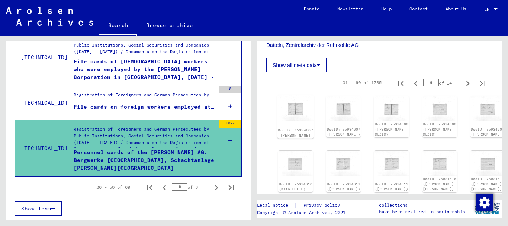
scroll to position [223, 0]
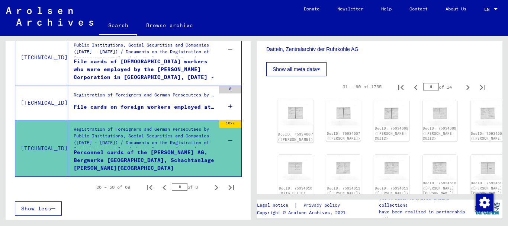
click at [292, 131] on div "DocID: 75934607 ([PERSON_NAME])" at bounding box center [295, 137] width 36 height 12
click at [287, 114] on div "DocID: 75934607 ([PERSON_NAME])" at bounding box center [295, 121] width 36 height 44
click at [293, 103] on img at bounding box center [295, 112] width 36 height 26
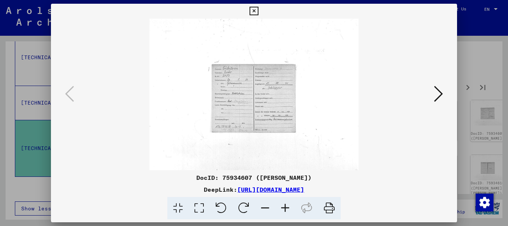
click at [440, 93] on icon at bounding box center [438, 94] width 9 height 18
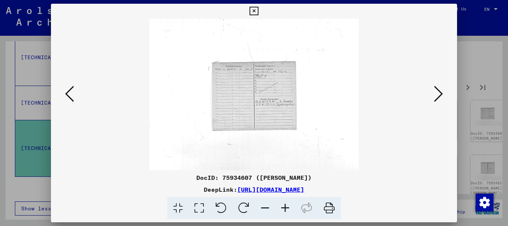
click at [440, 93] on icon at bounding box center [438, 94] width 9 height 18
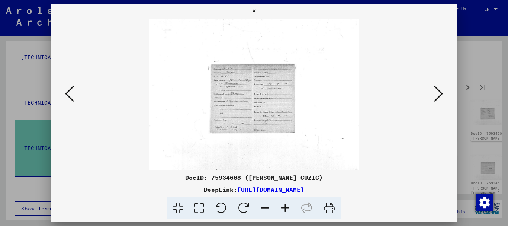
click at [440, 93] on icon at bounding box center [438, 94] width 9 height 18
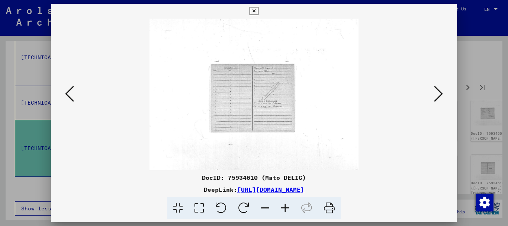
click at [440, 93] on icon at bounding box center [438, 94] width 9 height 18
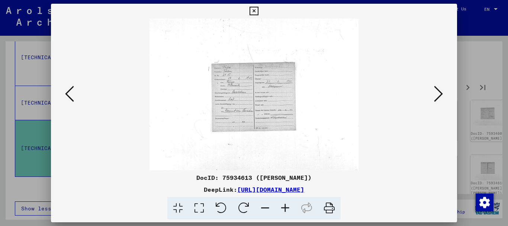
click at [440, 93] on icon at bounding box center [438, 94] width 9 height 18
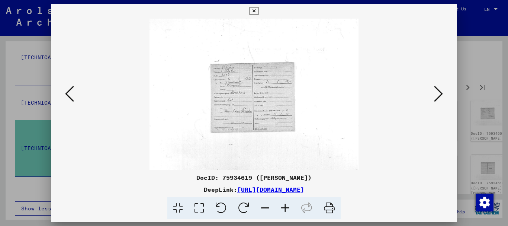
click at [440, 93] on icon at bounding box center [438, 94] width 9 height 18
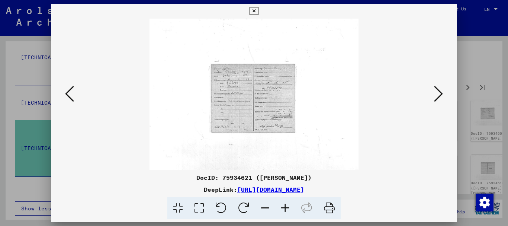
click at [440, 93] on icon at bounding box center [438, 94] width 9 height 18
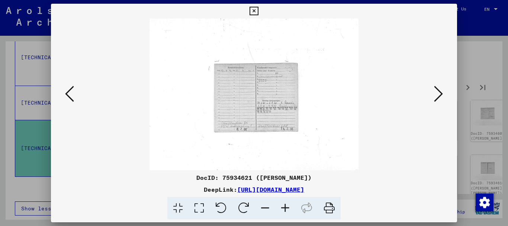
click at [440, 93] on icon at bounding box center [438, 94] width 9 height 18
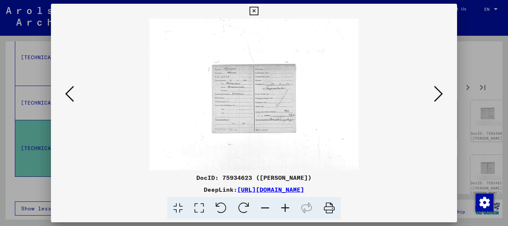
click at [440, 93] on icon at bounding box center [438, 94] width 9 height 18
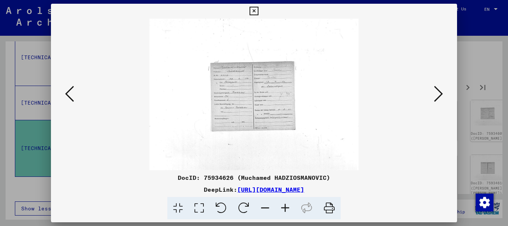
click at [440, 93] on icon at bounding box center [438, 94] width 9 height 18
click at [78, 94] on img at bounding box center [254, 94] width 356 height 151
click at [439, 95] on icon at bounding box center [438, 94] width 9 height 18
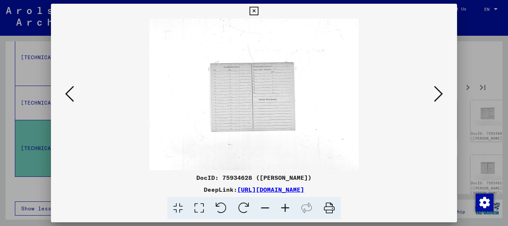
click at [439, 95] on icon at bounding box center [438, 94] width 9 height 18
click at [440, 91] on icon at bounding box center [438, 94] width 9 height 18
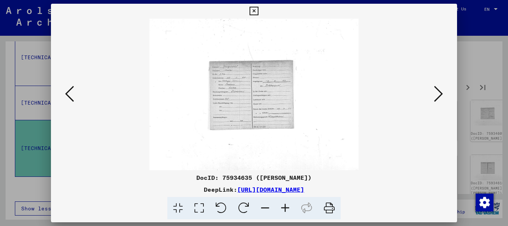
click at [439, 91] on icon at bounding box center [438, 94] width 9 height 18
click at [253, 12] on icon at bounding box center [254, 11] width 9 height 9
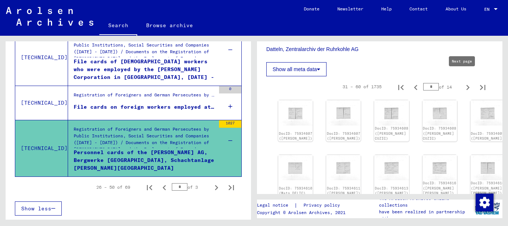
click at [463, 82] on icon "Next page" at bounding box center [468, 87] width 10 height 10
type input "*"
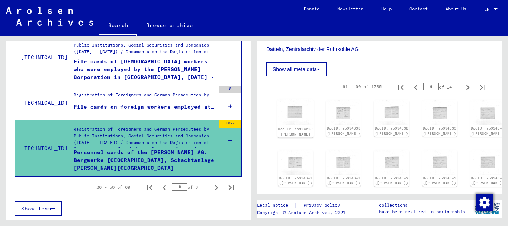
click at [284, 126] on link "DocID: 75934637 ([PERSON_NAME])" at bounding box center [295, 131] width 35 height 10
